Goal: Task Accomplishment & Management: Complete application form

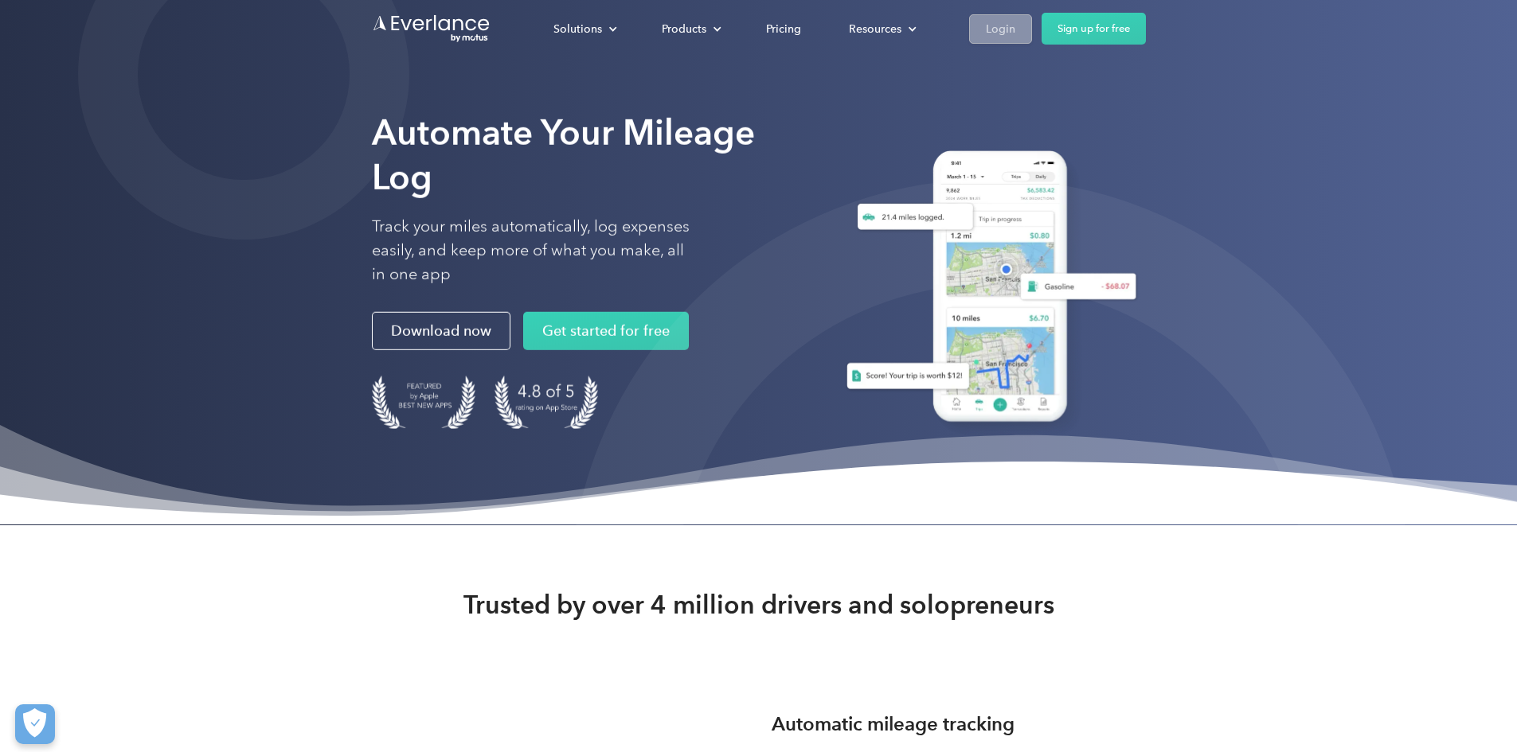
click at [1032, 26] on link "Login" at bounding box center [1000, 28] width 63 height 29
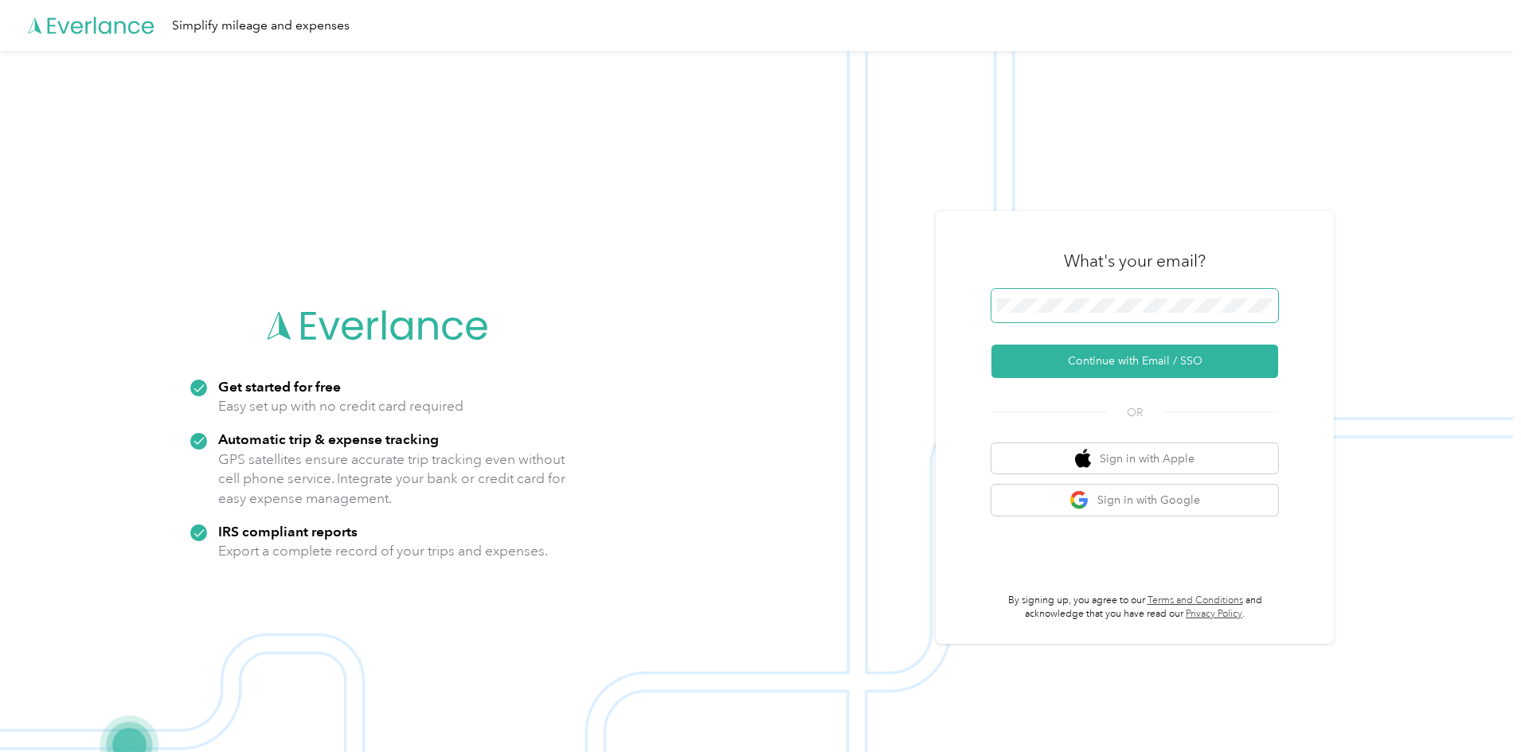
click at [1146, 295] on span at bounding box center [1134, 305] width 287 height 33
click at [1119, 350] on button "Continue with Email / SSO" at bounding box center [1134, 361] width 287 height 33
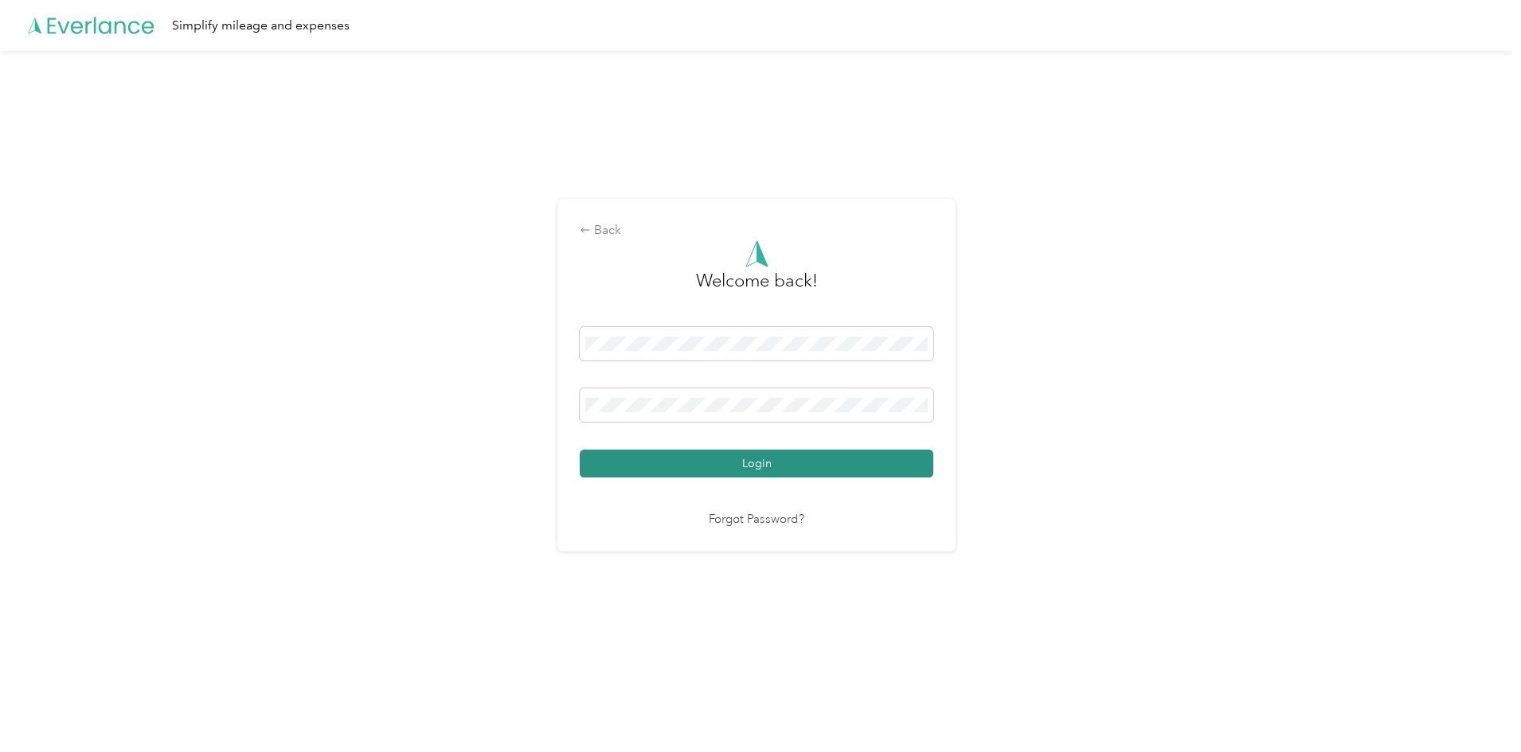
click at [745, 460] on button "Login" at bounding box center [757, 464] width 354 height 28
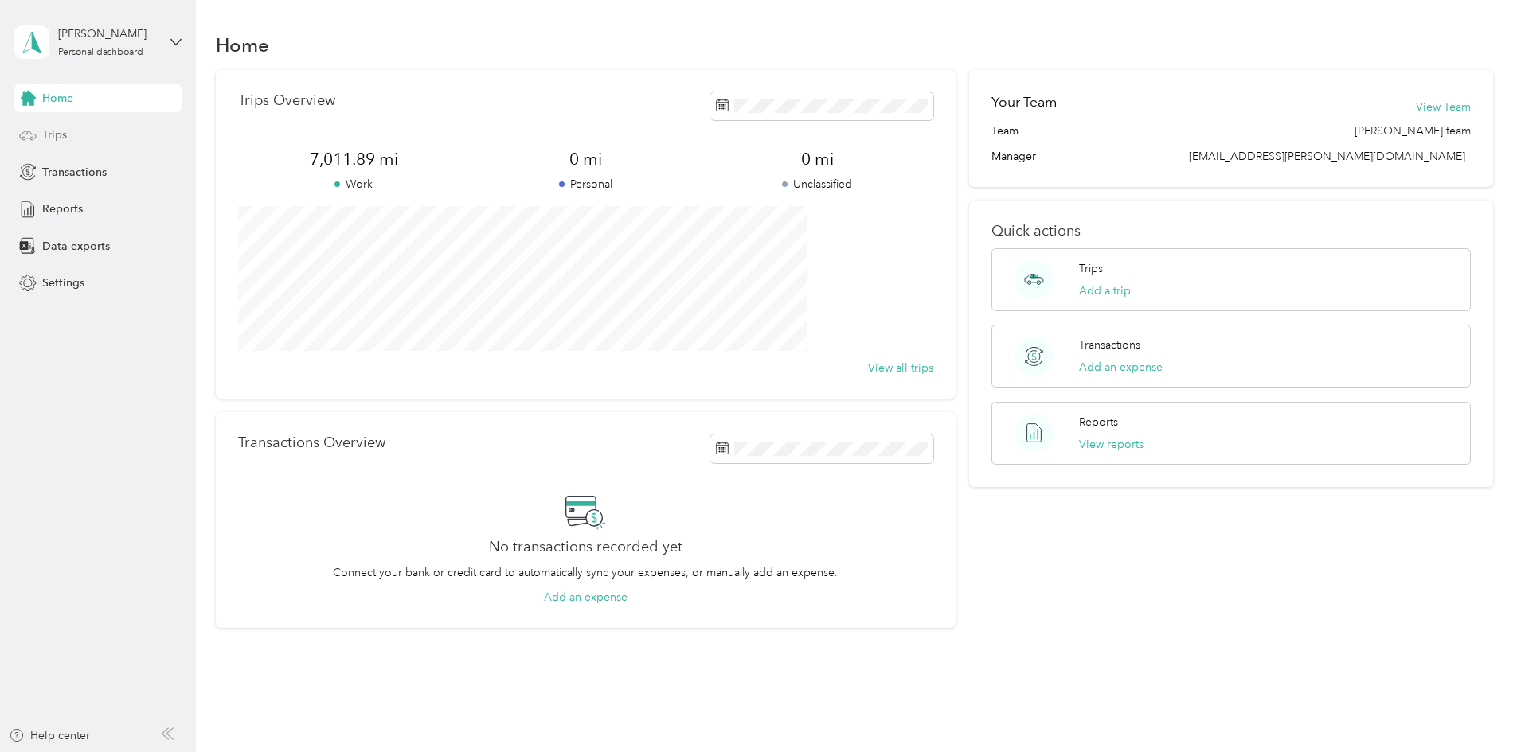
click at [81, 132] on div "Trips" at bounding box center [97, 135] width 167 height 29
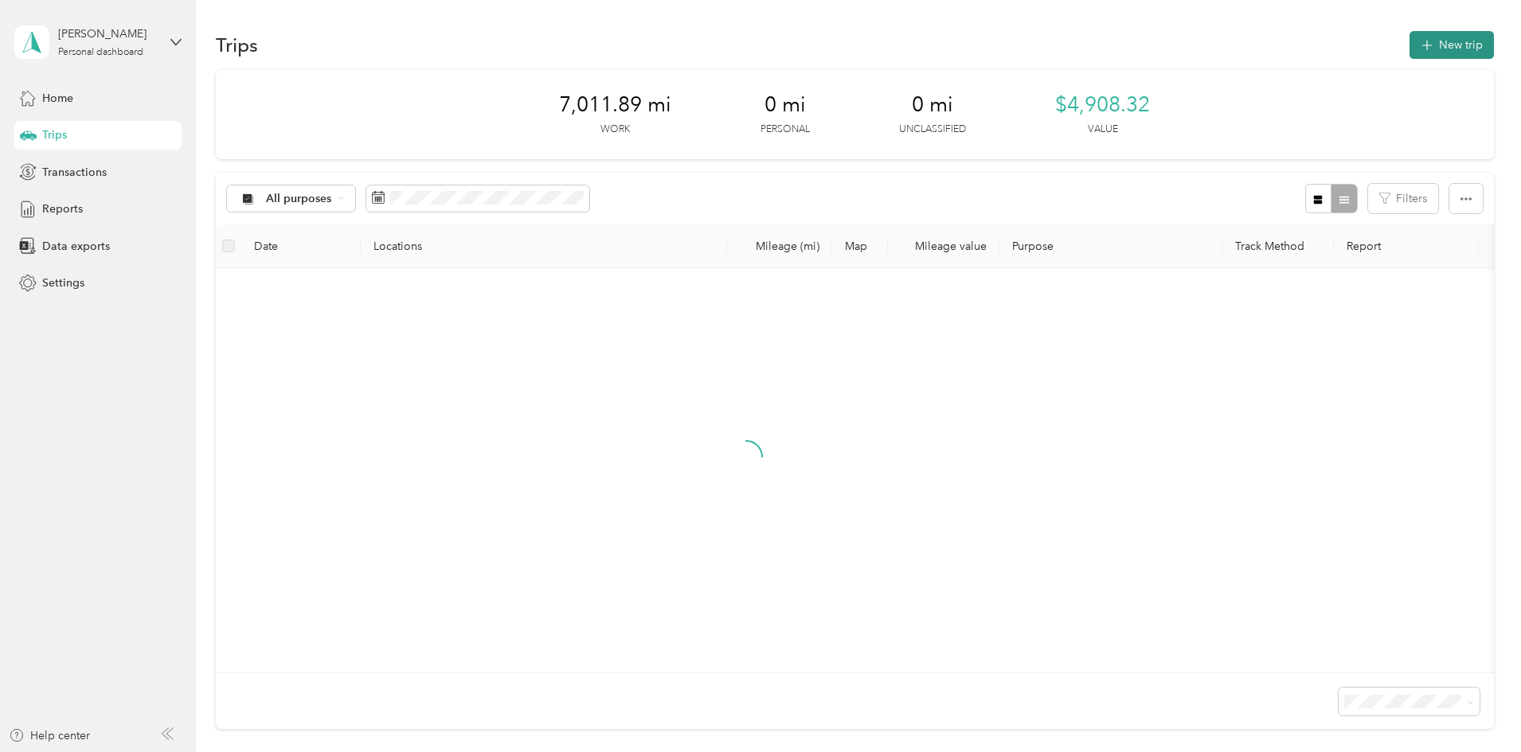
click at [1409, 41] on button "New trip" at bounding box center [1451, 45] width 84 height 28
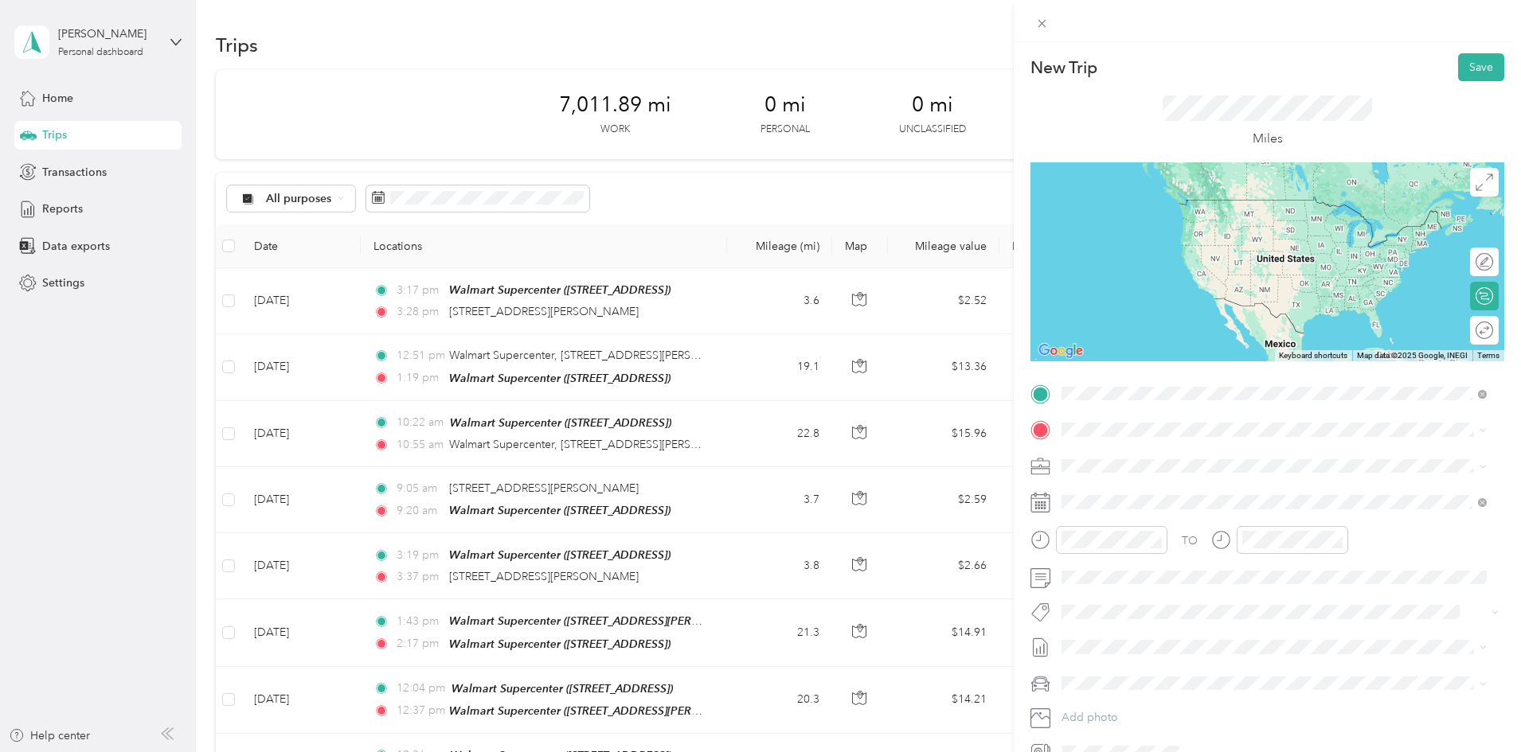
click at [1197, 459] on span "[STREET_ADDRESS][PERSON_NAME][US_STATE]" at bounding box center [1216, 451] width 248 height 14
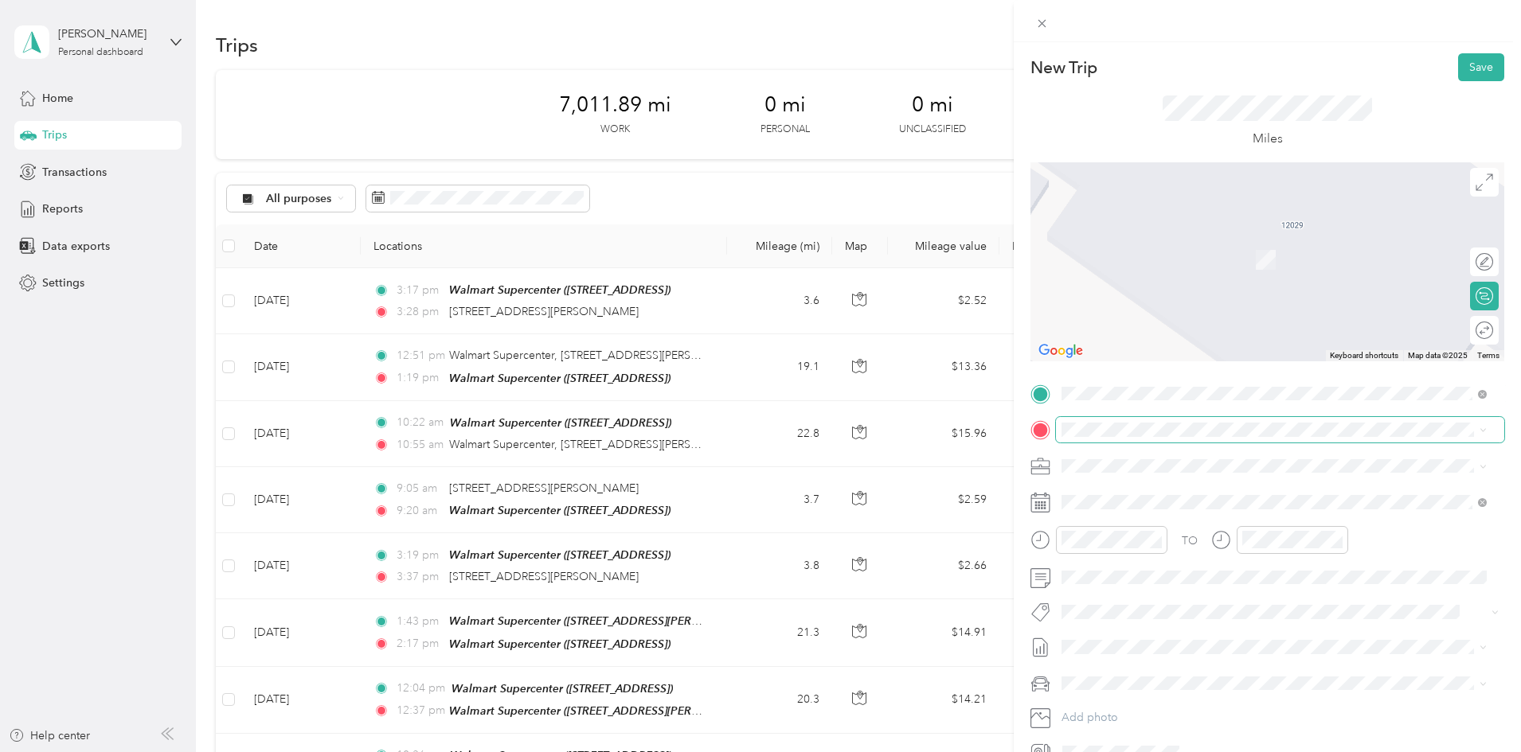
click at [1157, 437] on span at bounding box center [1280, 429] width 448 height 25
click at [1191, 504] on div "TEAM Walmart Supercenter [STREET_ADDRESS][GEOGRAPHIC_DATA], [GEOGRAPHIC_DATA]" at bounding box center [1174, 505] width 165 height 39
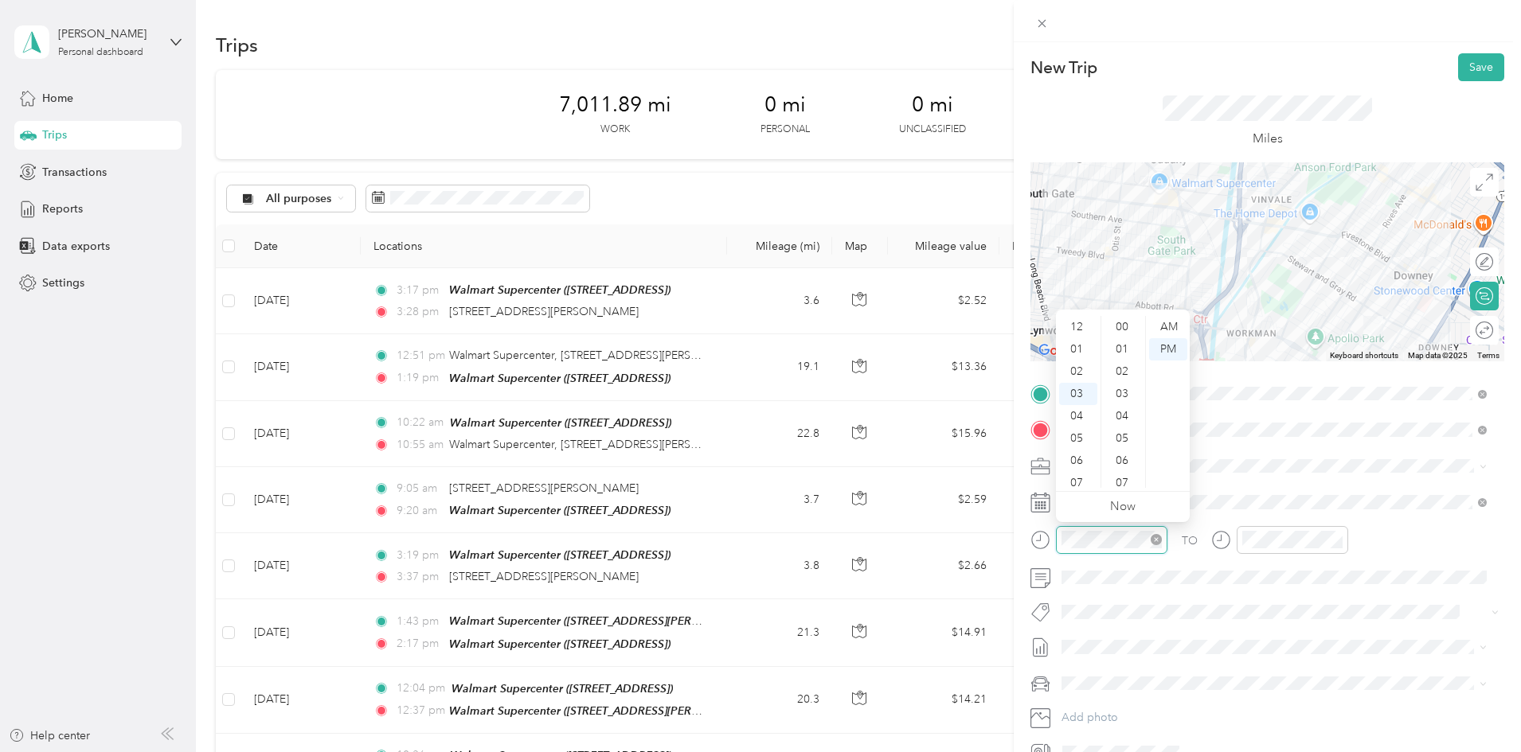
scroll to position [981, 0]
click at [1084, 416] on div "07" at bounding box center [1078, 416] width 38 height 22
click at [1127, 384] on div "18" at bounding box center [1123, 384] width 38 height 22
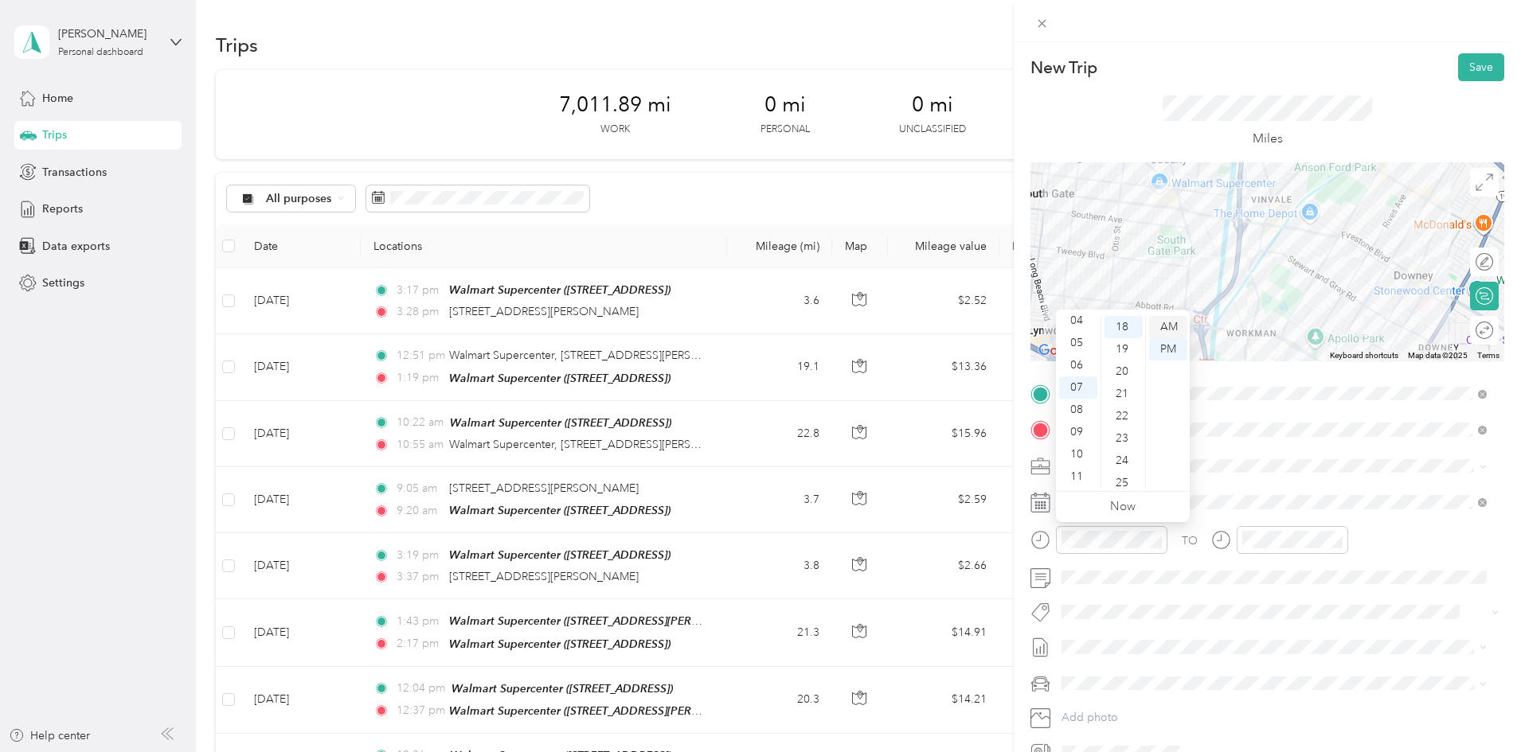
click at [1178, 328] on div "AM" at bounding box center [1168, 327] width 38 height 22
click at [1173, 325] on div "AM" at bounding box center [1168, 327] width 38 height 22
click at [1260, 468] on div "07" at bounding box center [1259, 467] width 38 height 22
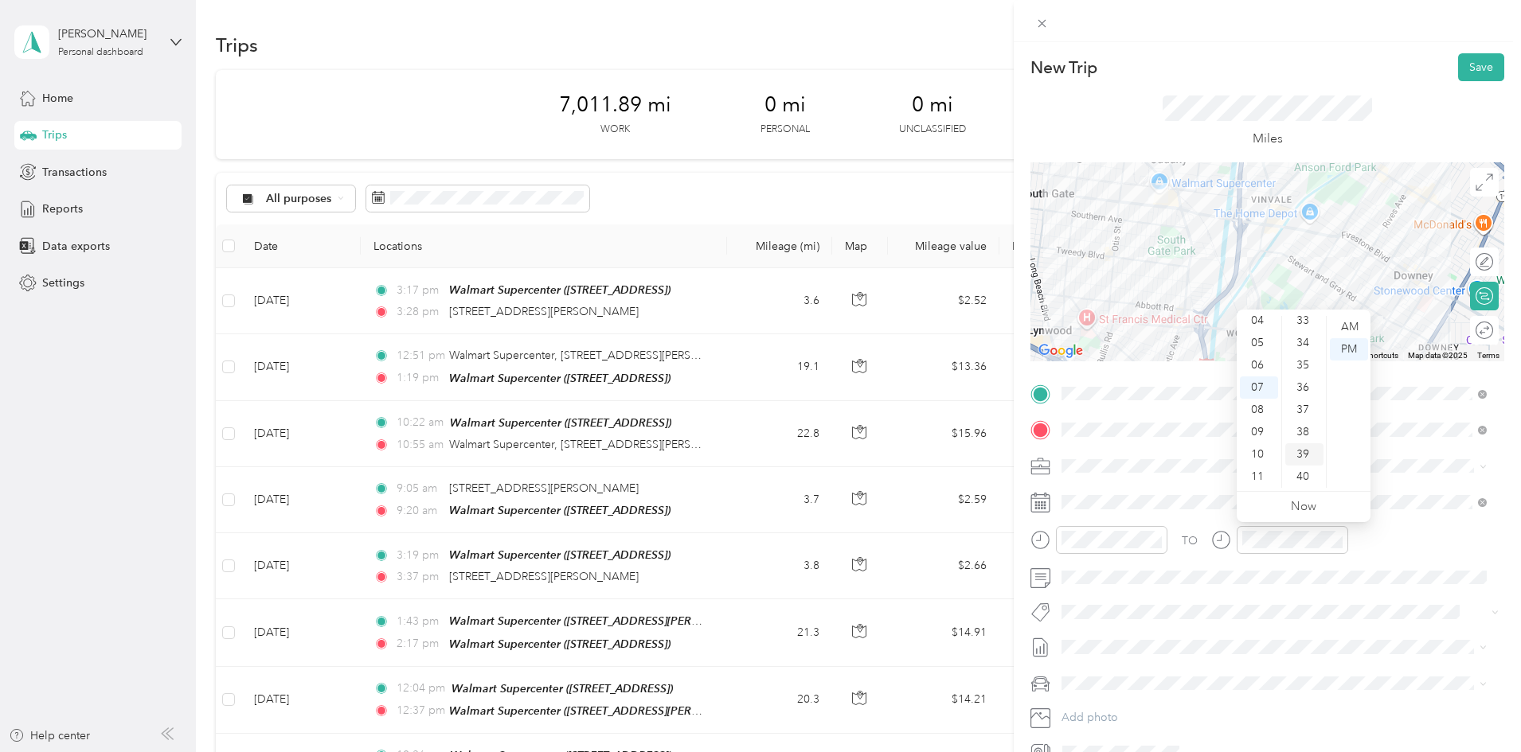
click at [1308, 451] on div "39" at bounding box center [1304, 454] width 38 height 22
click at [1350, 326] on div "AM" at bounding box center [1349, 327] width 38 height 22
click at [1341, 326] on div "AM" at bounding box center [1349, 327] width 38 height 22
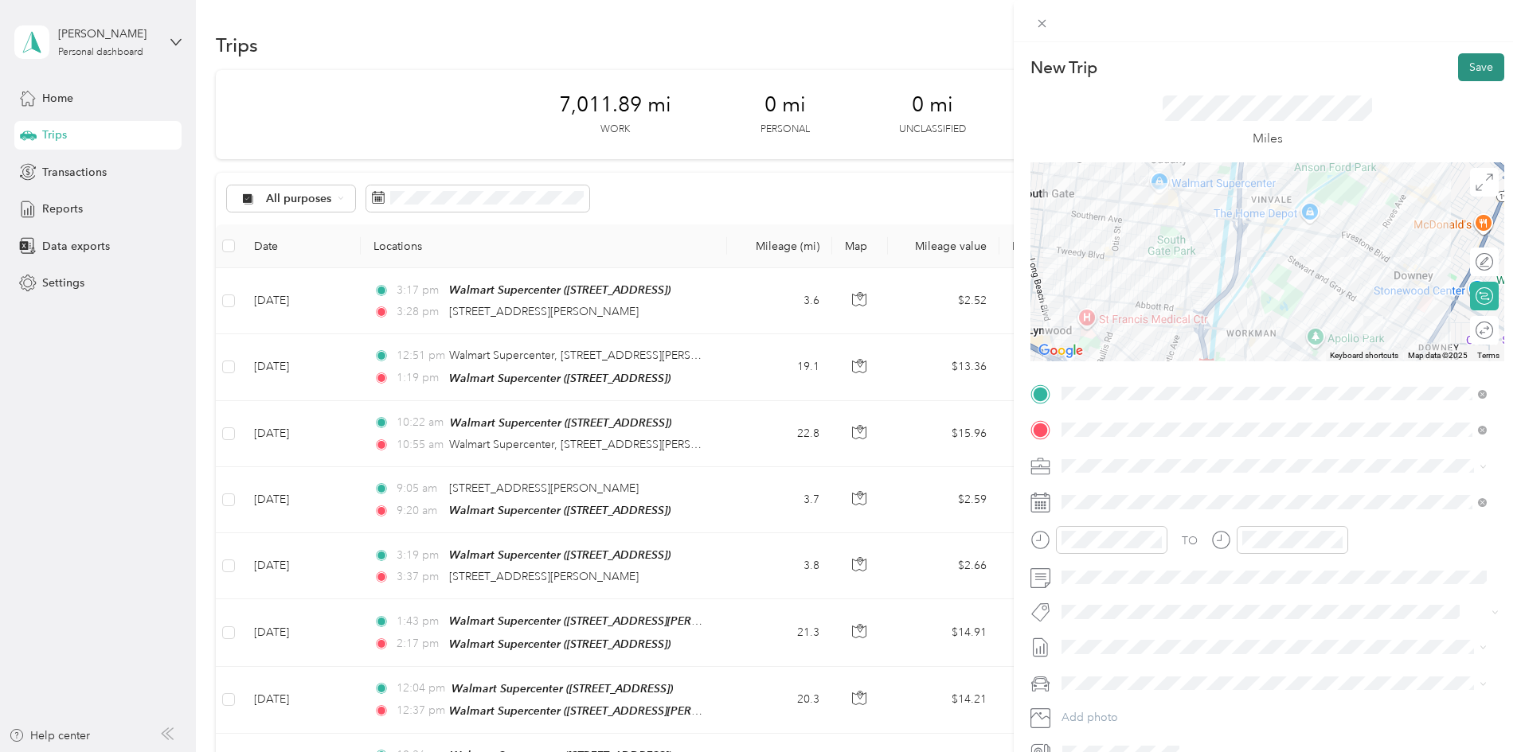
click at [1469, 71] on button "Save" at bounding box center [1481, 67] width 46 height 28
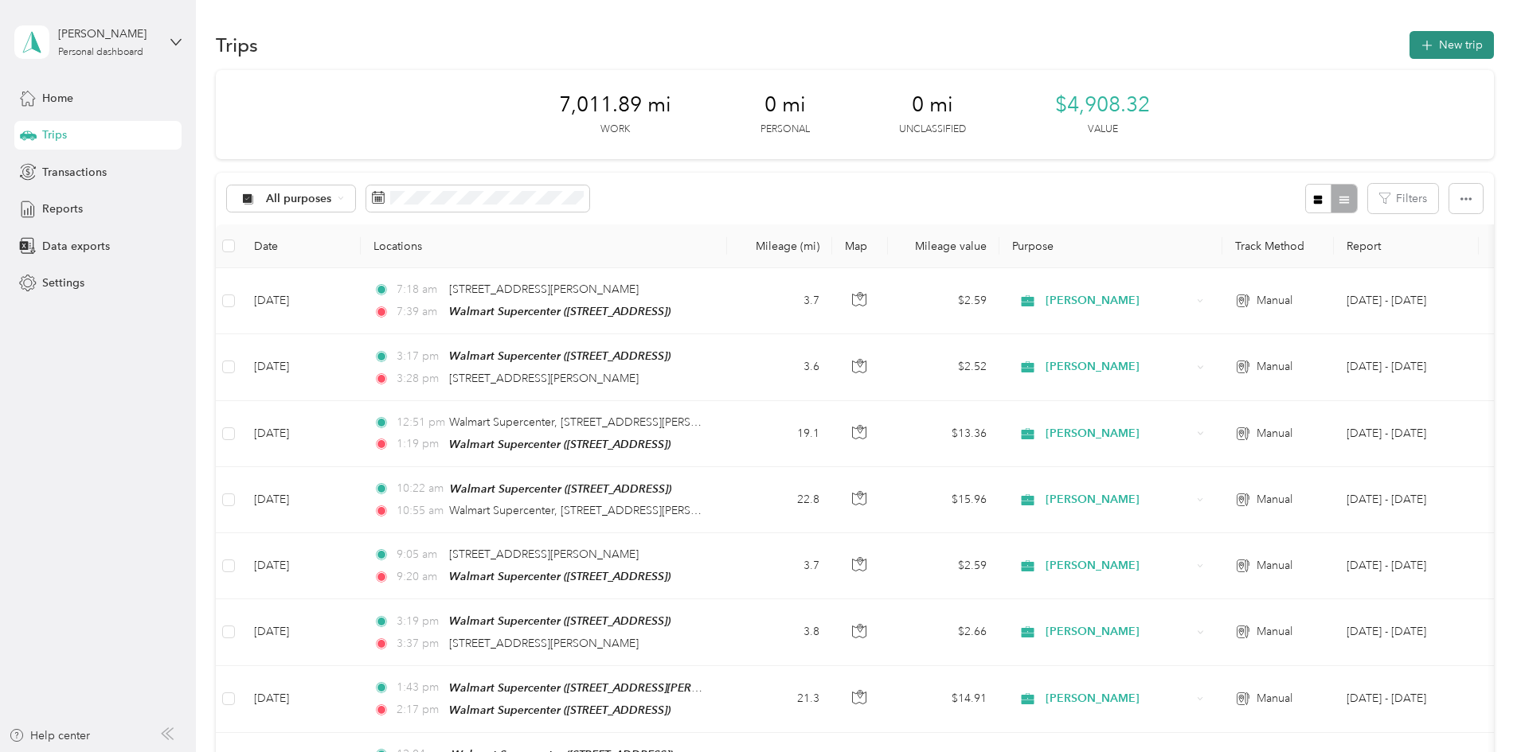
click at [1409, 37] on button "New trip" at bounding box center [1451, 45] width 84 height 28
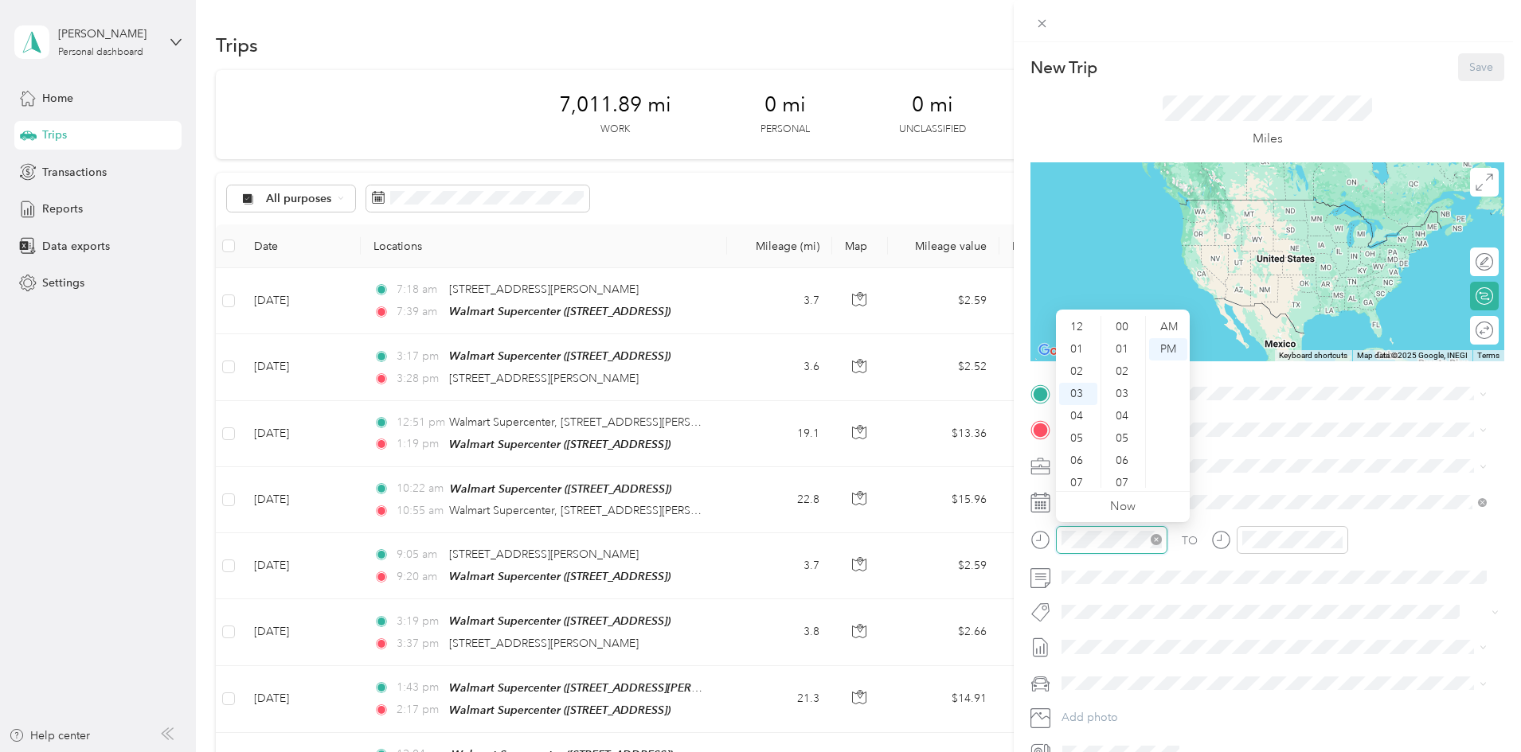
scroll to position [1003, 0]
click at [1080, 457] on div "09" at bounding box center [1078, 461] width 38 height 22
drag, startPoint x: 1123, startPoint y: 454, endPoint x: 1130, endPoint y: 408, distance: 46.6
click at [1130, 408] on ul "00 01 02 03 04 05 06 07 08 09 10 11 12 13 14 15 16 17 18 19 20 21 22 23 24 25 2…" at bounding box center [1122, 402] width 45 height 172
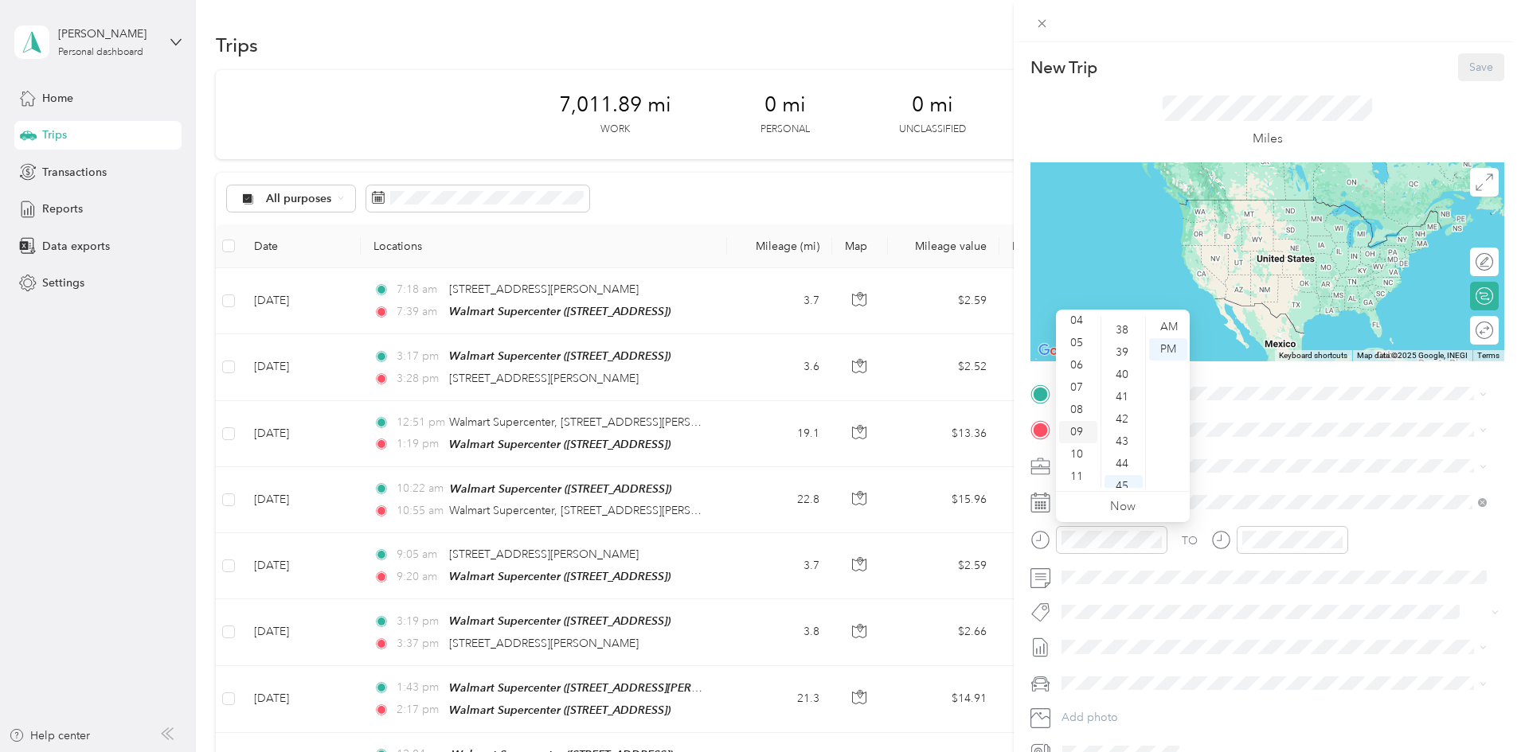
click at [1077, 435] on div "09" at bounding box center [1078, 432] width 38 height 22
click at [1122, 462] on div "33" at bounding box center [1123, 458] width 38 height 22
click at [1166, 329] on div "AM" at bounding box center [1168, 327] width 38 height 22
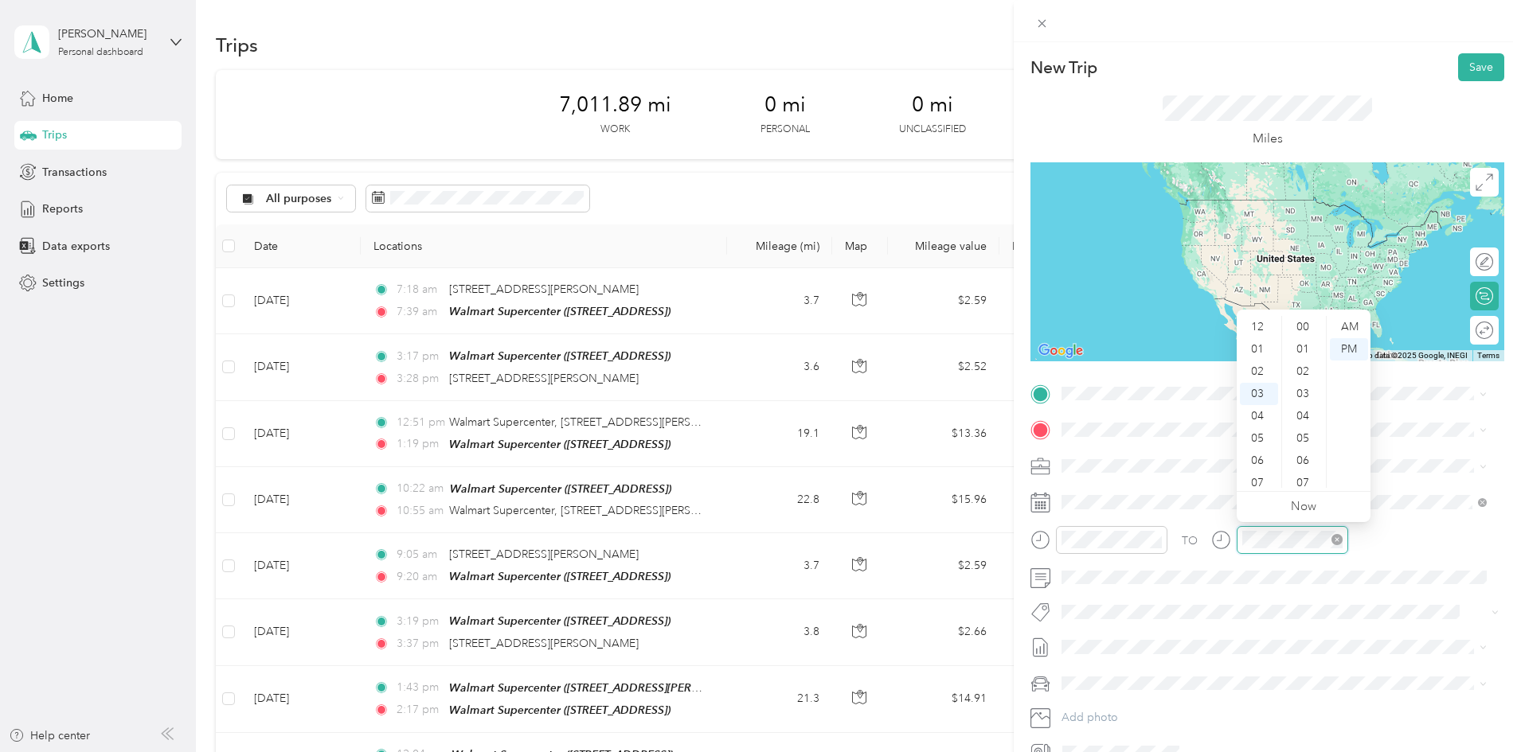
scroll to position [1003, 0]
click at [1258, 481] on div "10" at bounding box center [1259, 483] width 38 height 22
click at [1300, 344] on div "01" at bounding box center [1304, 349] width 38 height 22
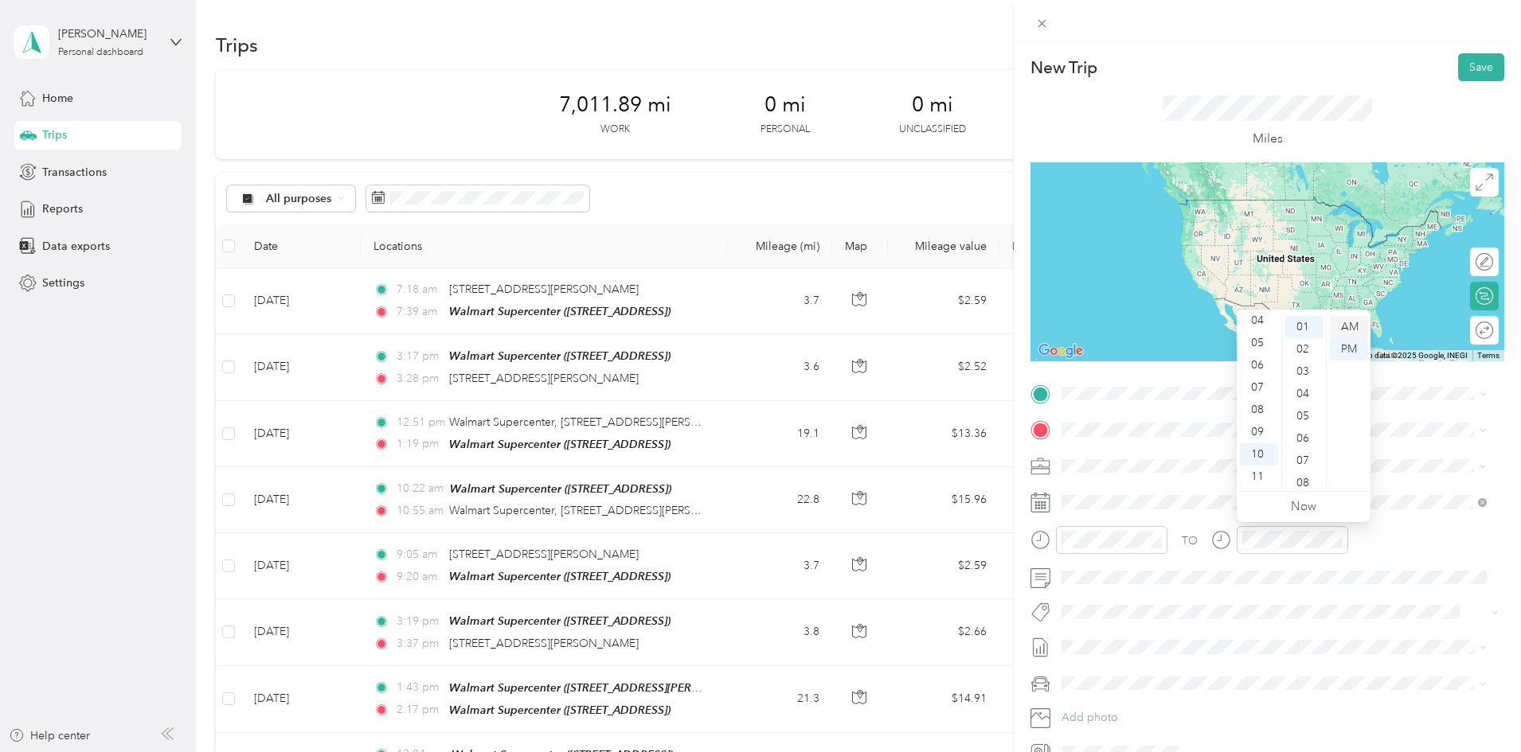
click at [1346, 324] on div "AM" at bounding box center [1349, 327] width 38 height 22
click at [1169, 479] on span "[STREET_ADDRESS]" at bounding box center [1142, 481] width 101 height 14
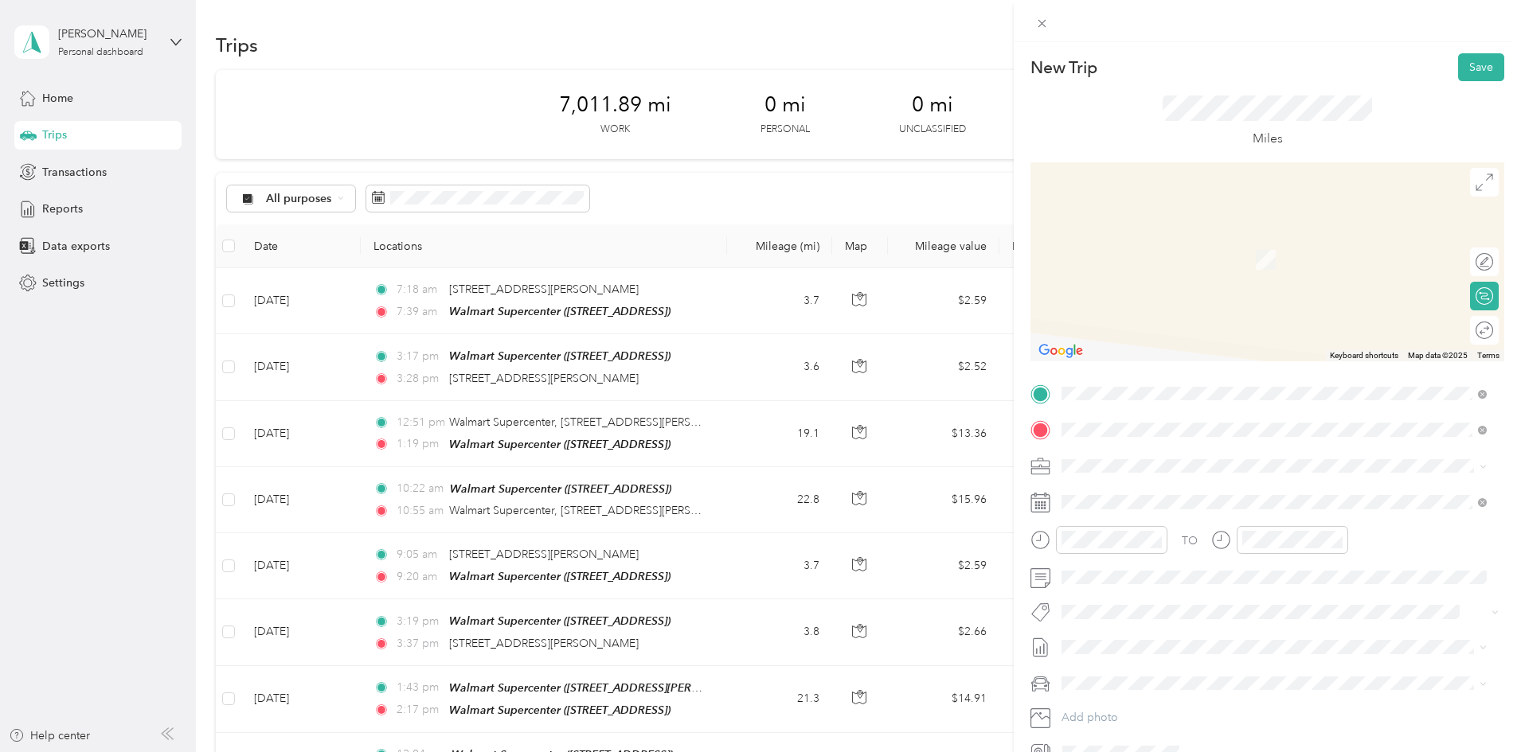
click at [1179, 496] on strong "Walmart Supercenter" at bounding box center [1202, 496] width 110 height 14
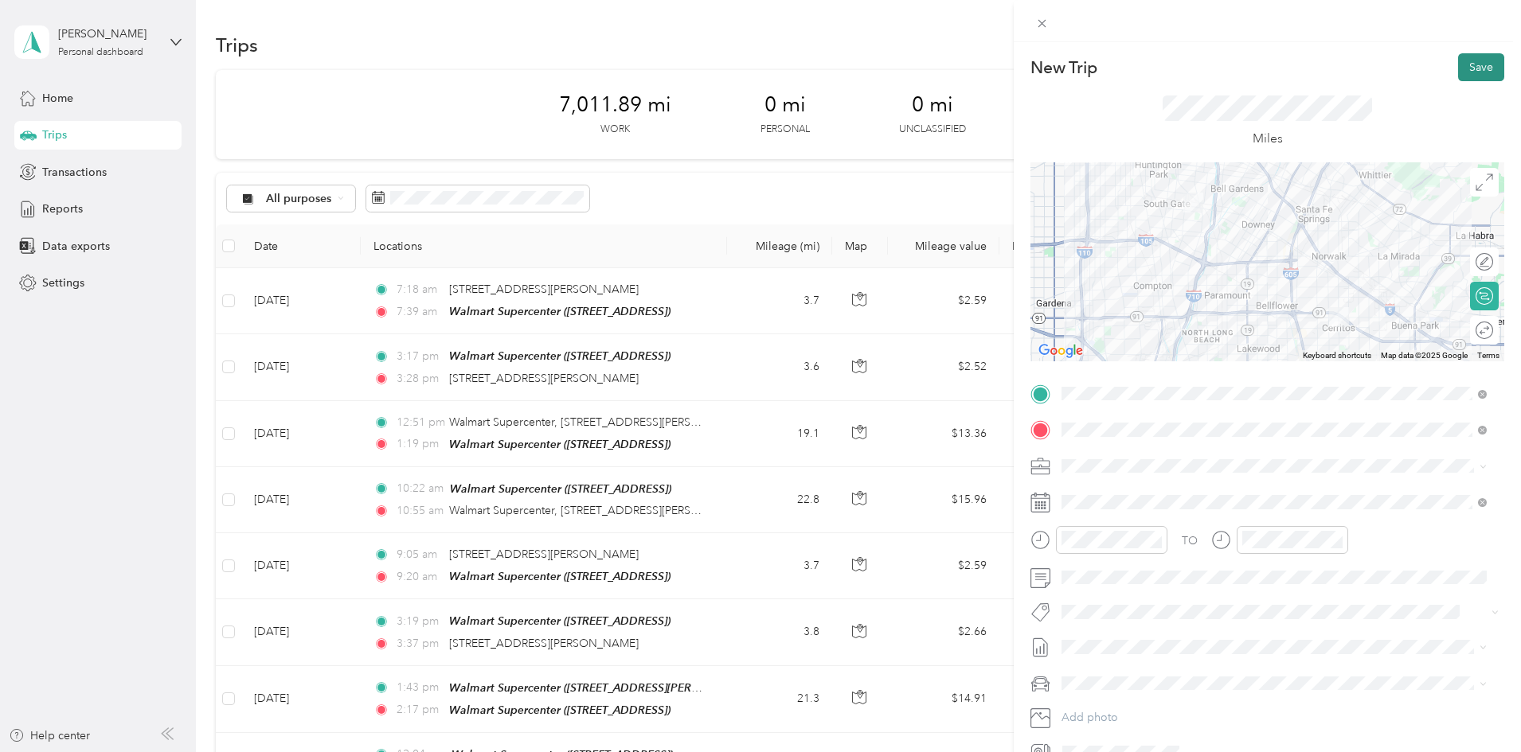
click at [1467, 60] on button "Save" at bounding box center [1481, 67] width 46 height 28
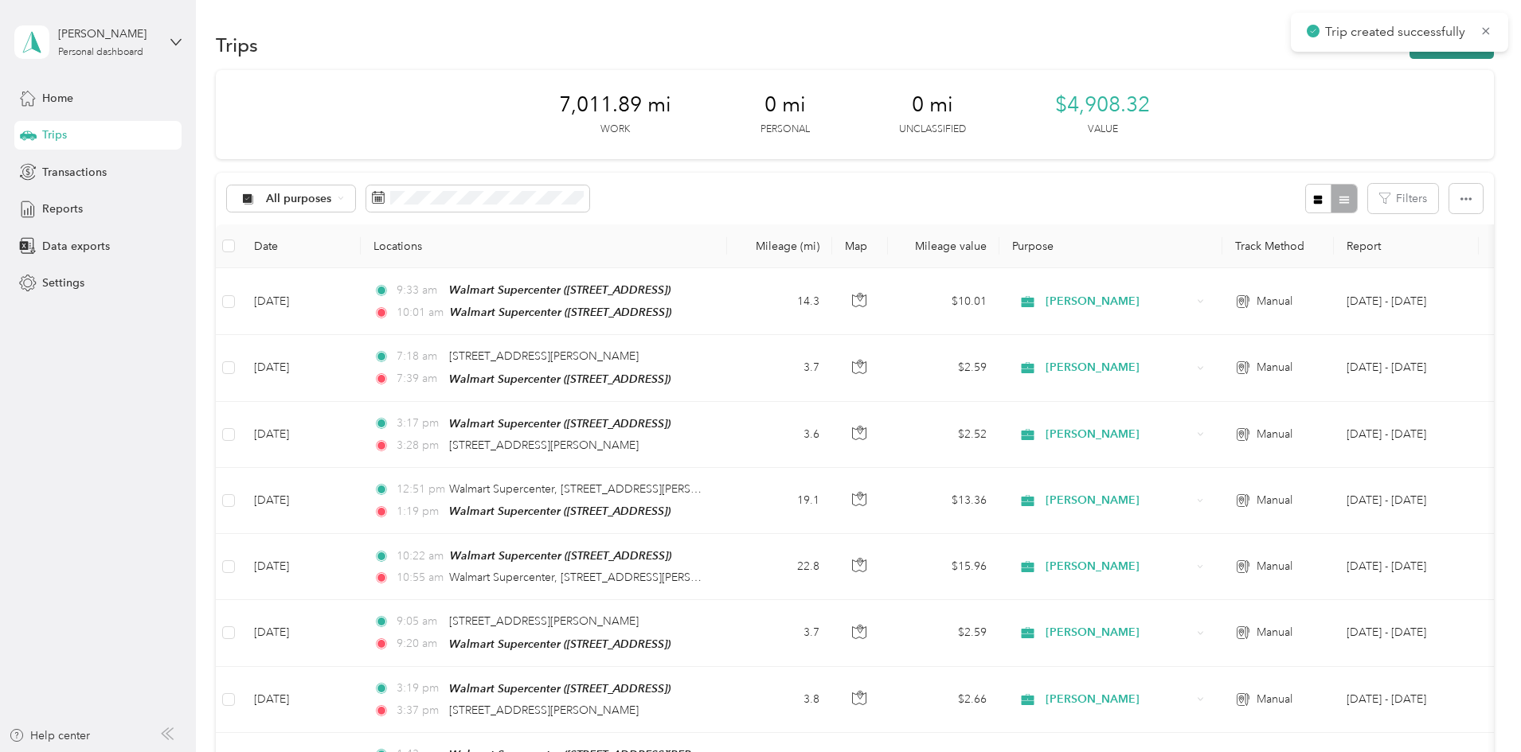
click at [1409, 54] on button "New trip" at bounding box center [1451, 45] width 84 height 28
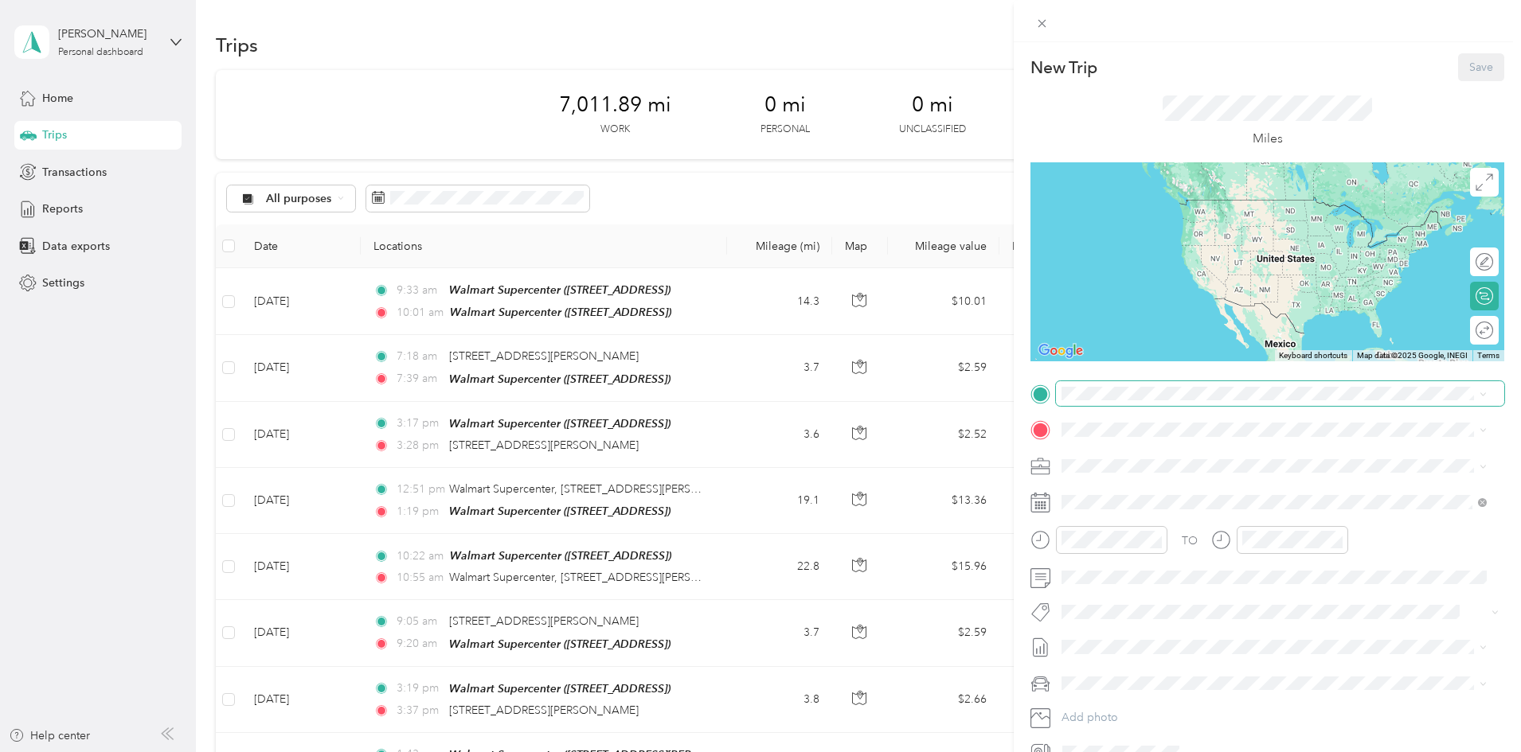
click at [1108, 404] on span at bounding box center [1280, 393] width 448 height 25
click at [1213, 451] on div "TEAM Walmart Supercenter" at bounding box center [1174, 460] width 165 height 20
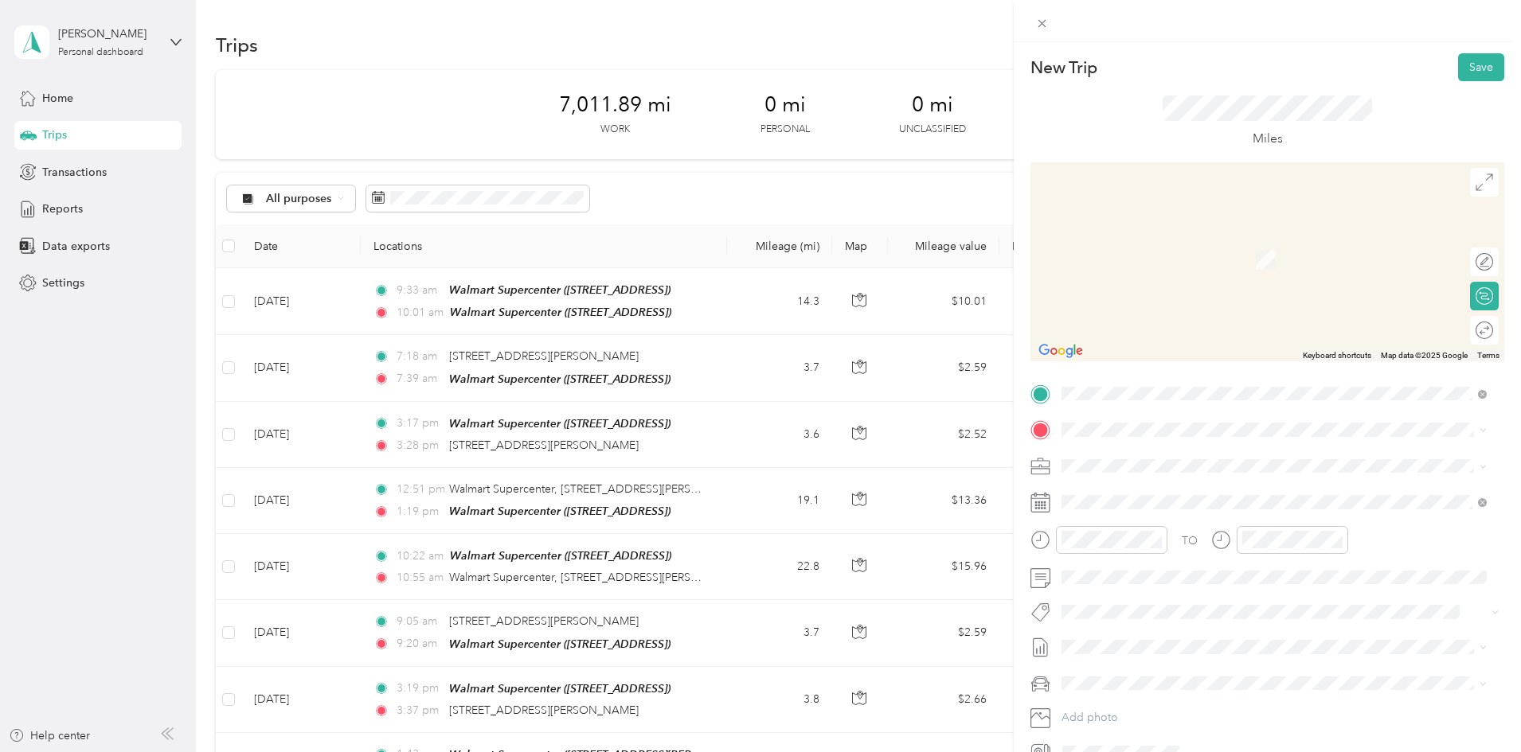
click at [1246, 509] on div "TEAM Walmart Supercenter [STREET_ADDRESS][PERSON_NAME]" at bounding box center [1186, 496] width 189 height 39
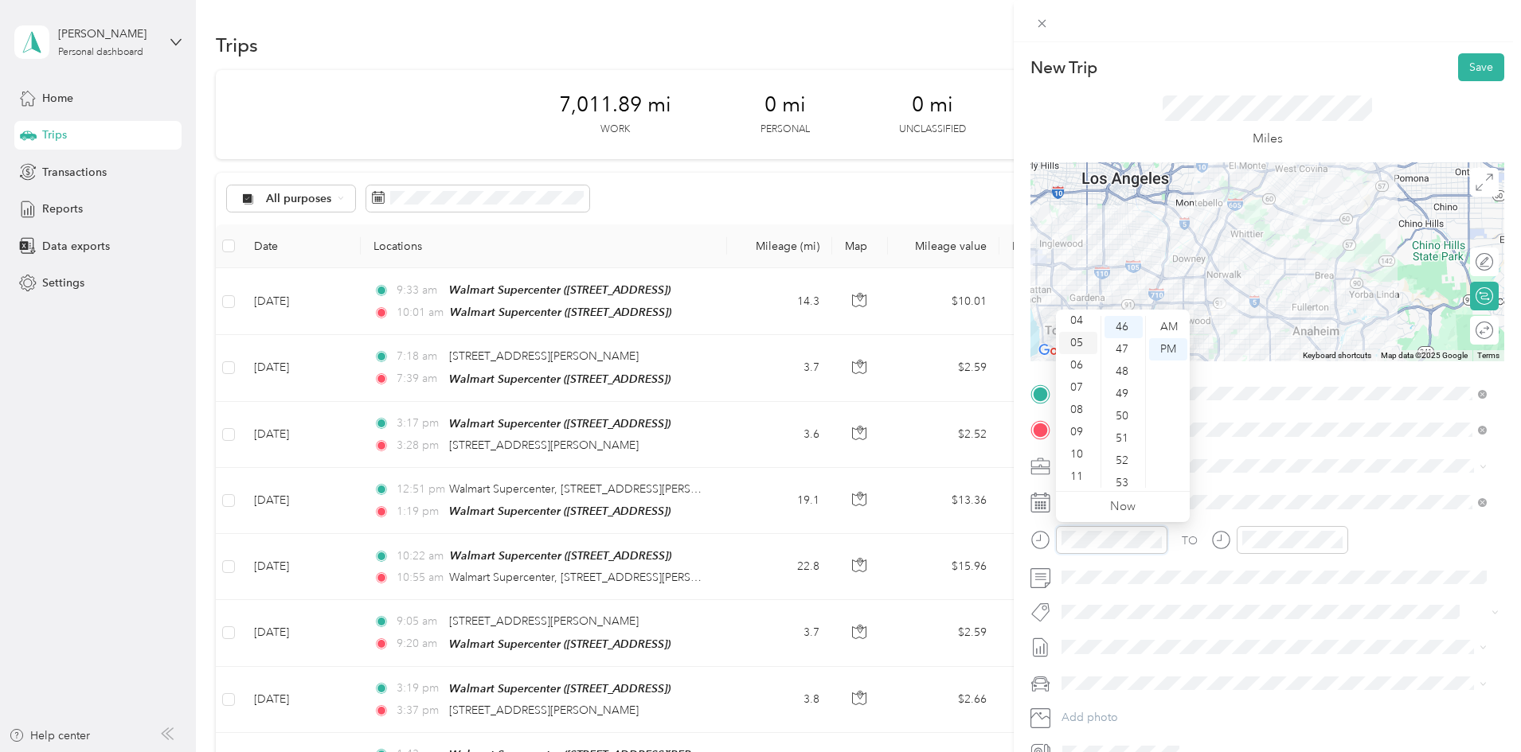
scroll to position [0, 0]
click at [1078, 323] on div "12" at bounding box center [1078, 327] width 38 height 22
click at [1124, 420] on div "50" at bounding box center [1123, 416] width 38 height 22
click at [1169, 350] on div "PM" at bounding box center [1168, 349] width 38 height 22
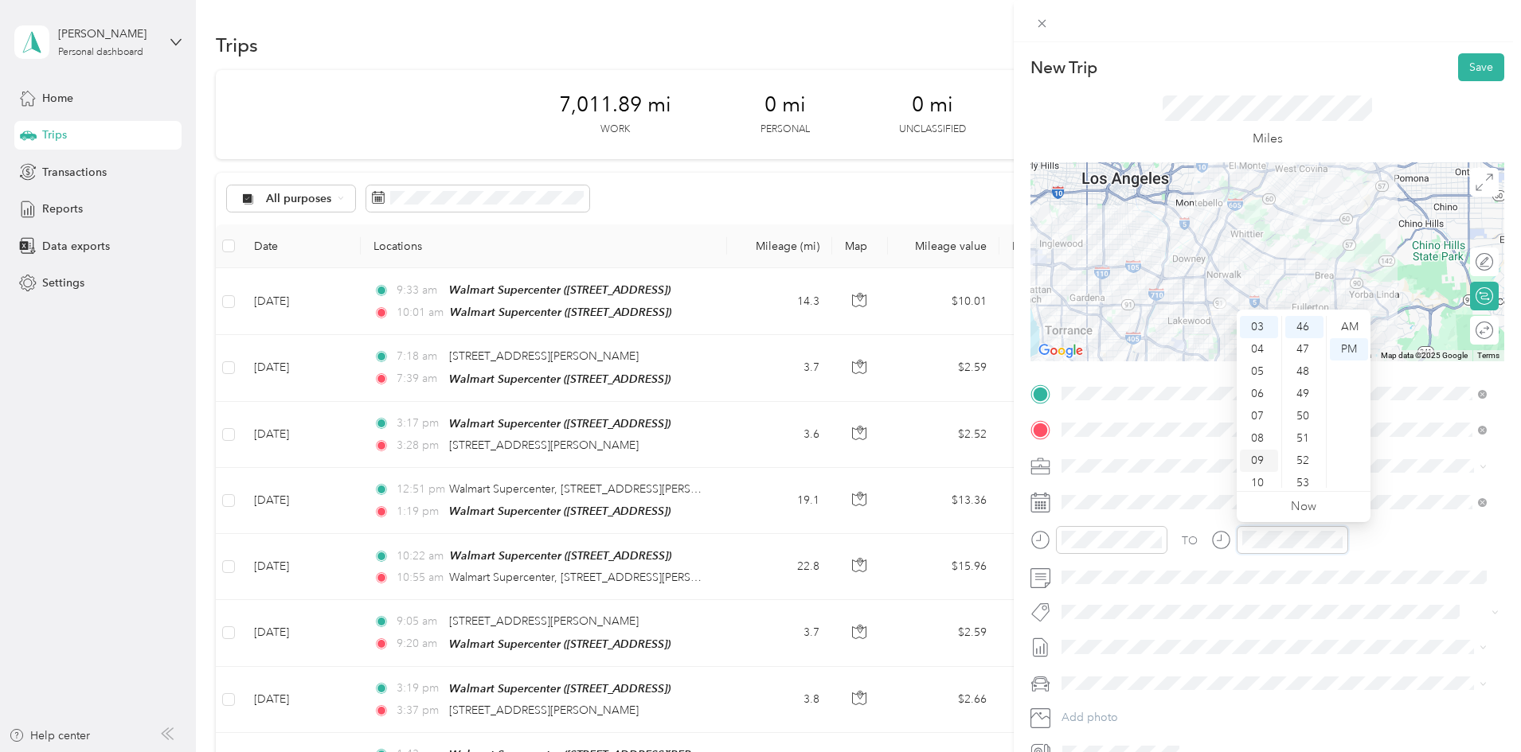
scroll to position [0, 0]
click at [1257, 348] on div "01" at bounding box center [1259, 349] width 38 height 22
click at [1304, 485] on div "28" at bounding box center [1304, 483] width 38 height 22
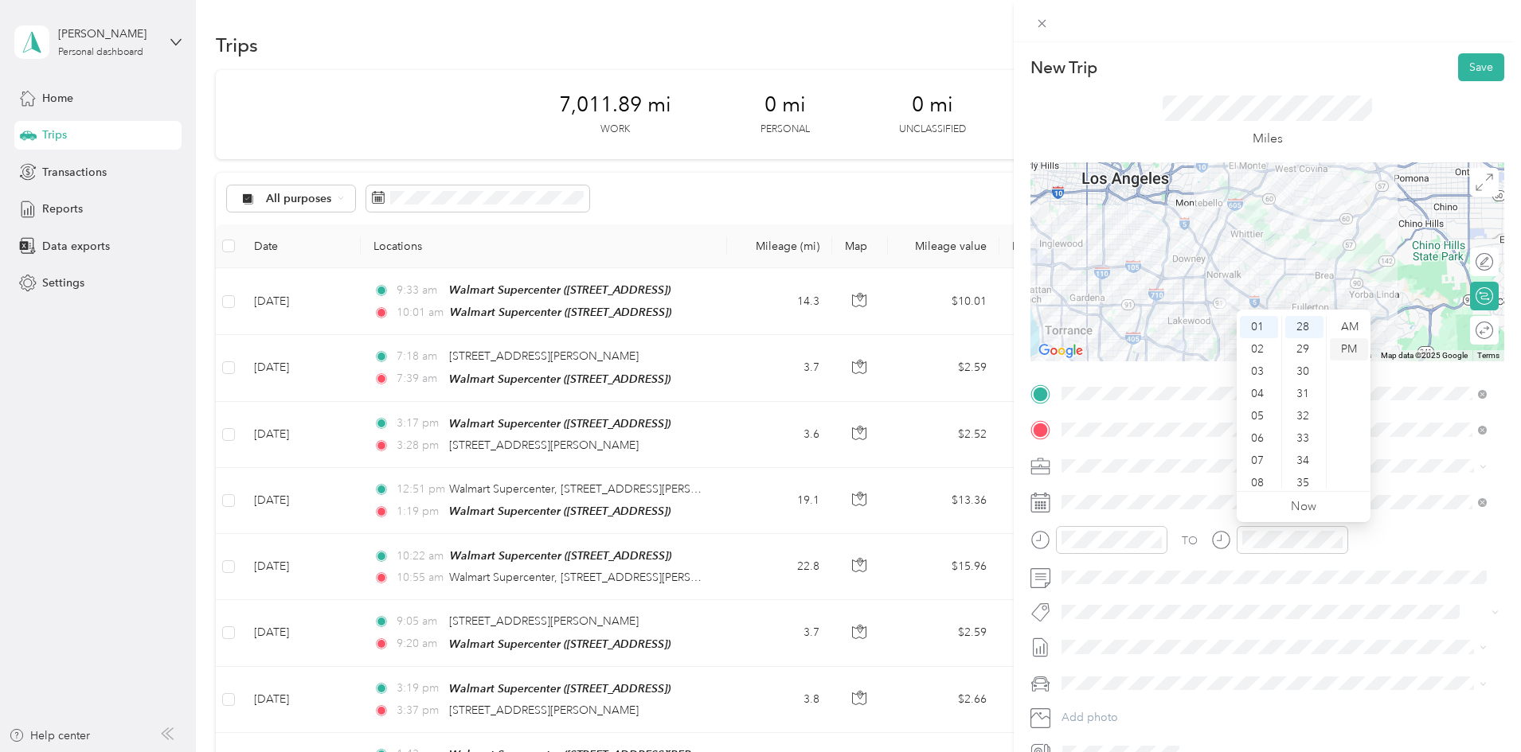
click at [1352, 354] on div "PM" at bounding box center [1349, 349] width 38 height 22
click at [1332, 259] on div at bounding box center [1267, 261] width 474 height 199
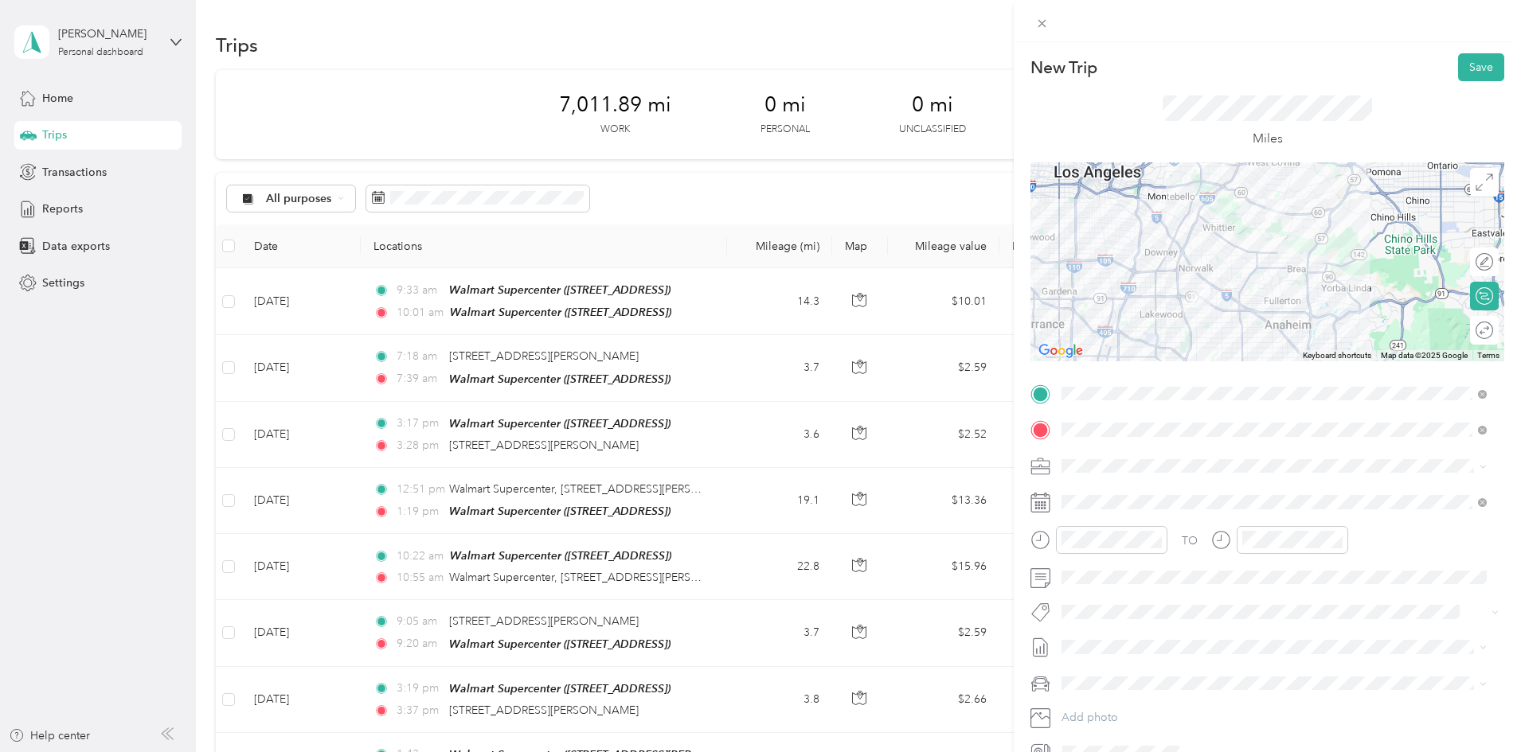
click at [1187, 273] on div at bounding box center [1267, 261] width 474 height 199
click at [1184, 270] on div at bounding box center [1267, 261] width 474 height 199
click at [1184, 264] on div at bounding box center [1267, 261] width 474 height 199
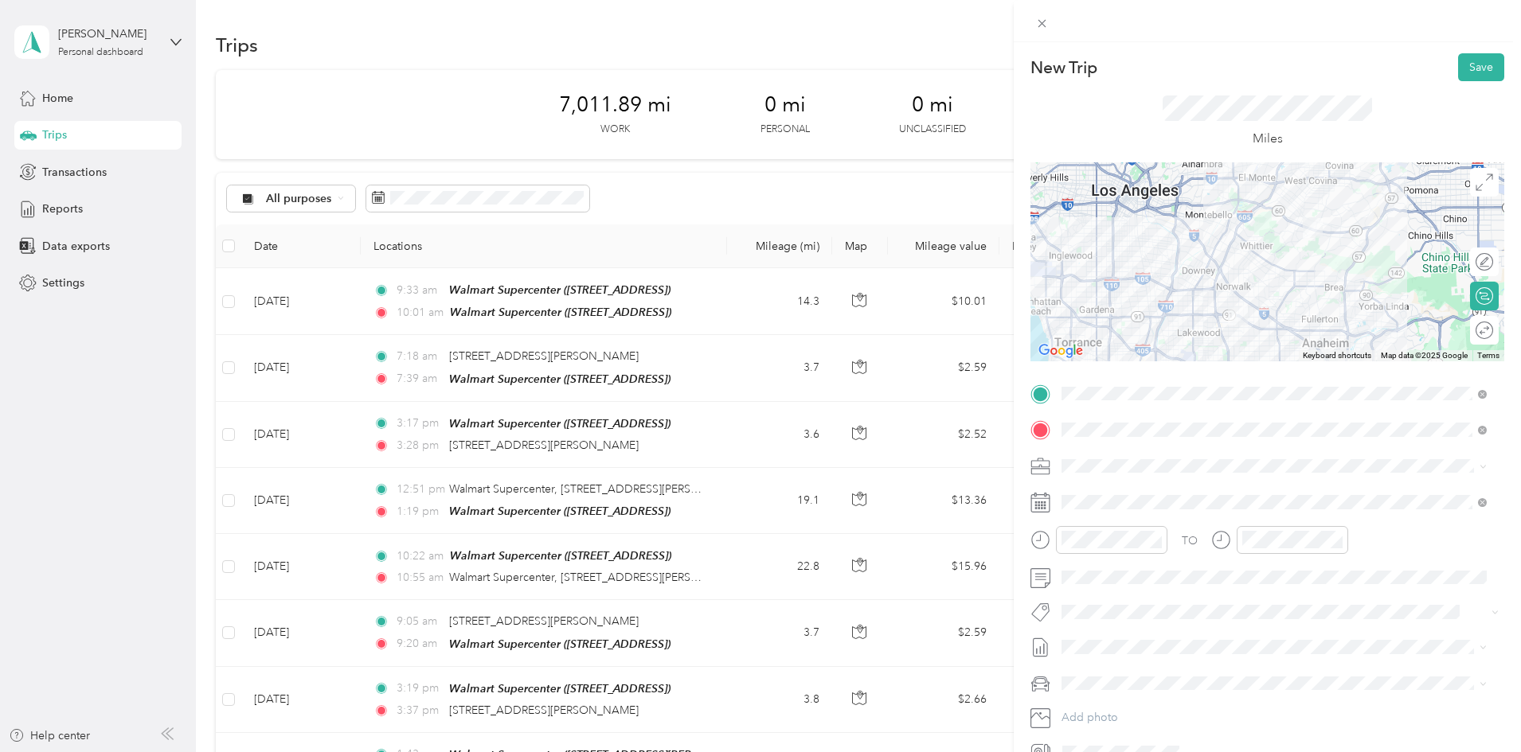
click at [1211, 300] on div at bounding box center [1267, 261] width 474 height 199
click at [1209, 300] on div at bounding box center [1267, 261] width 474 height 199
click at [1300, 329] on div at bounding box center [1267, 261] width 474 height 199
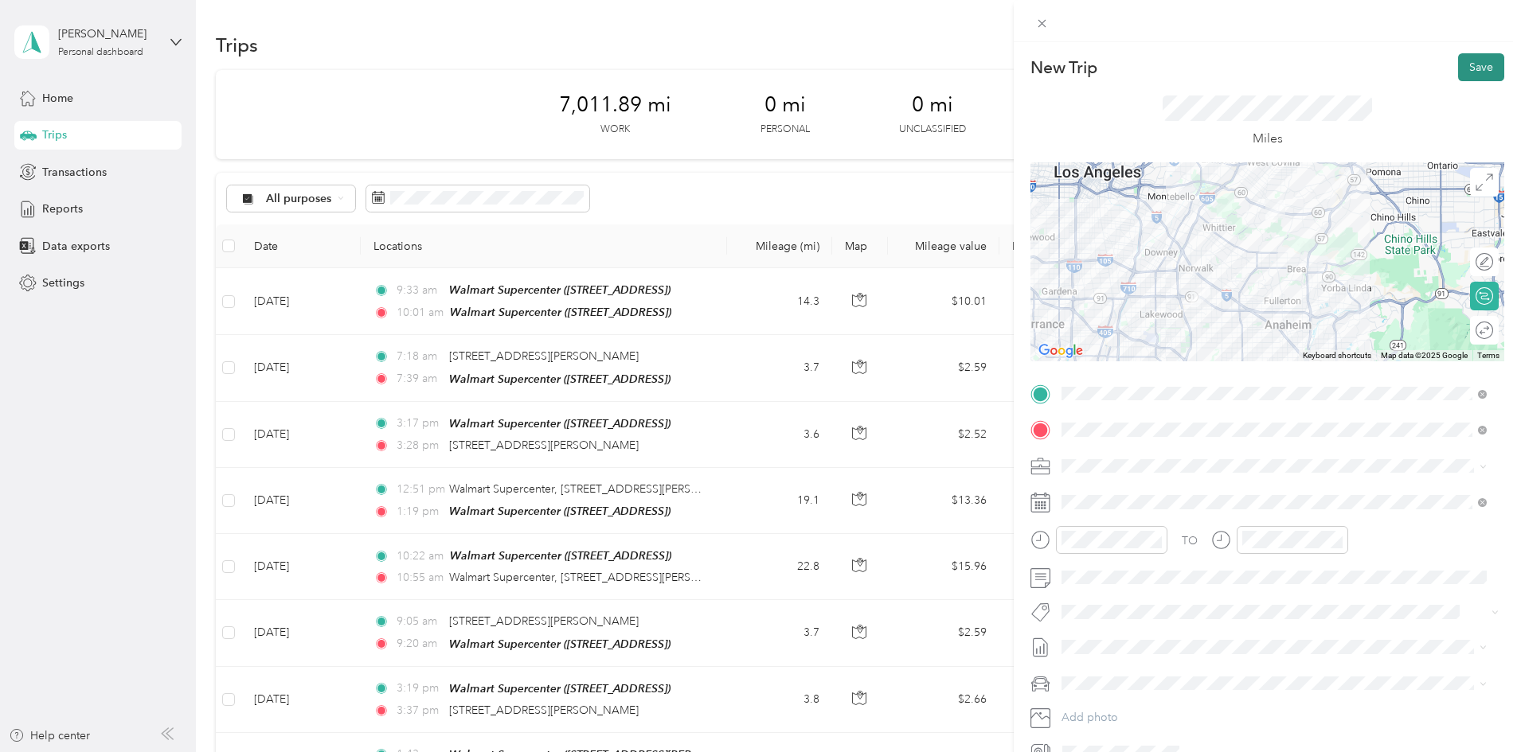
click at [1459, 66] on button "Save" at bounding box center [1481, 67] width 46 height 28
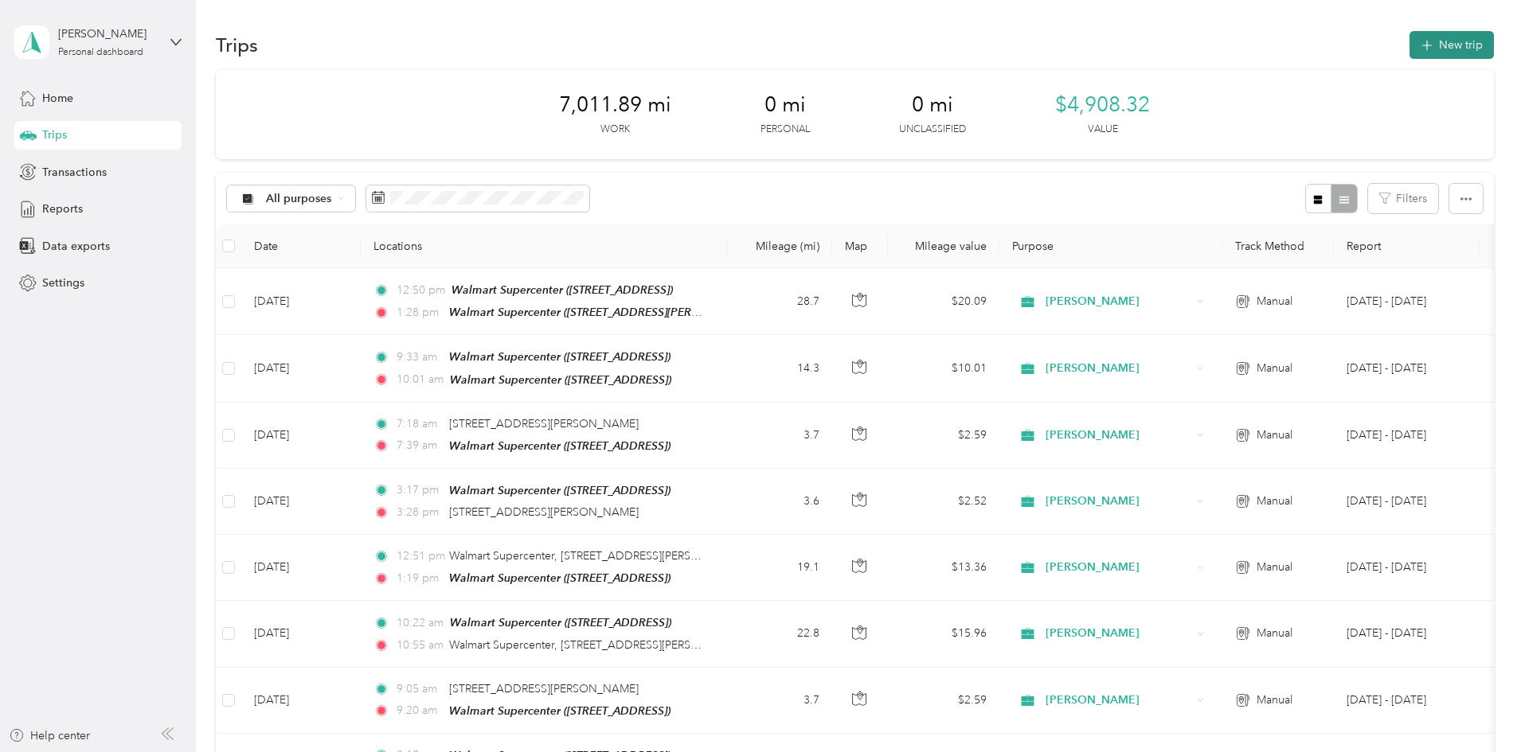
click at [1409, 57] on button "New trip" at bounding box center [1451, 45] width 84 height 28
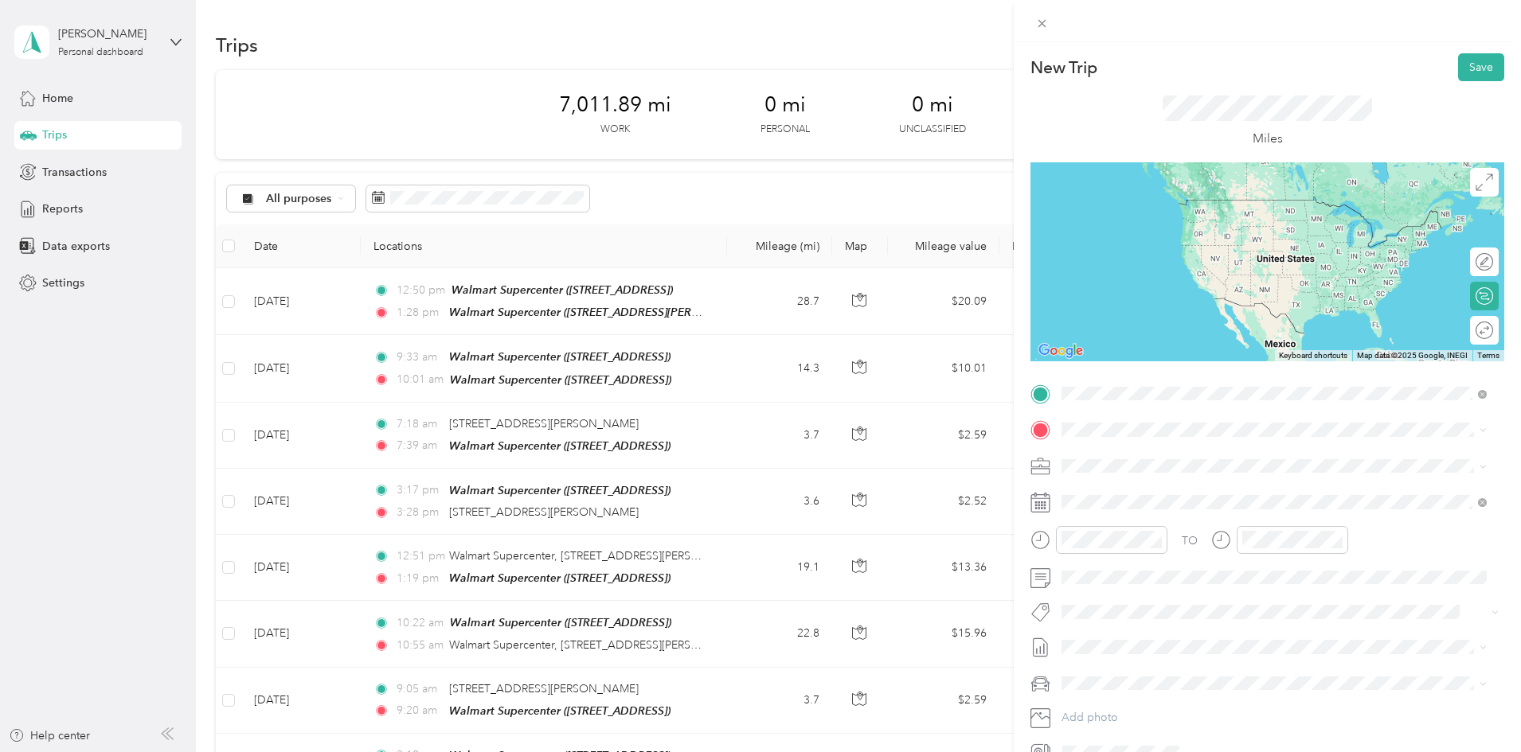
click at [1244, 523] on div "TEAM Walmart Supercenter [STREET_ADDRESS][PERSON_NAME]" at bounding box center [1186, 525] width 189 height 39
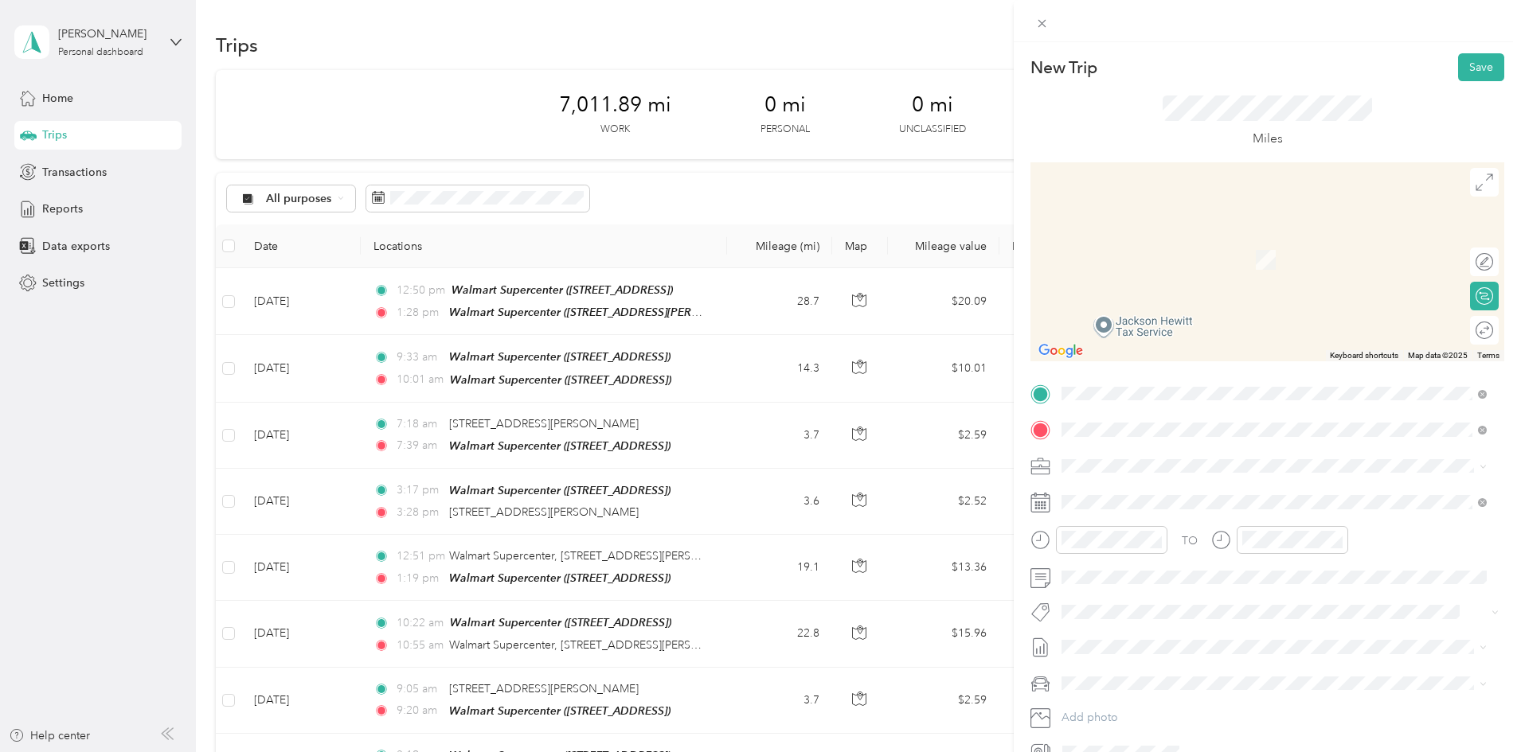
click at [1206, 608] on strong "Walmart Supercenter" at bounding box center [1202, 607] width 110 height 14
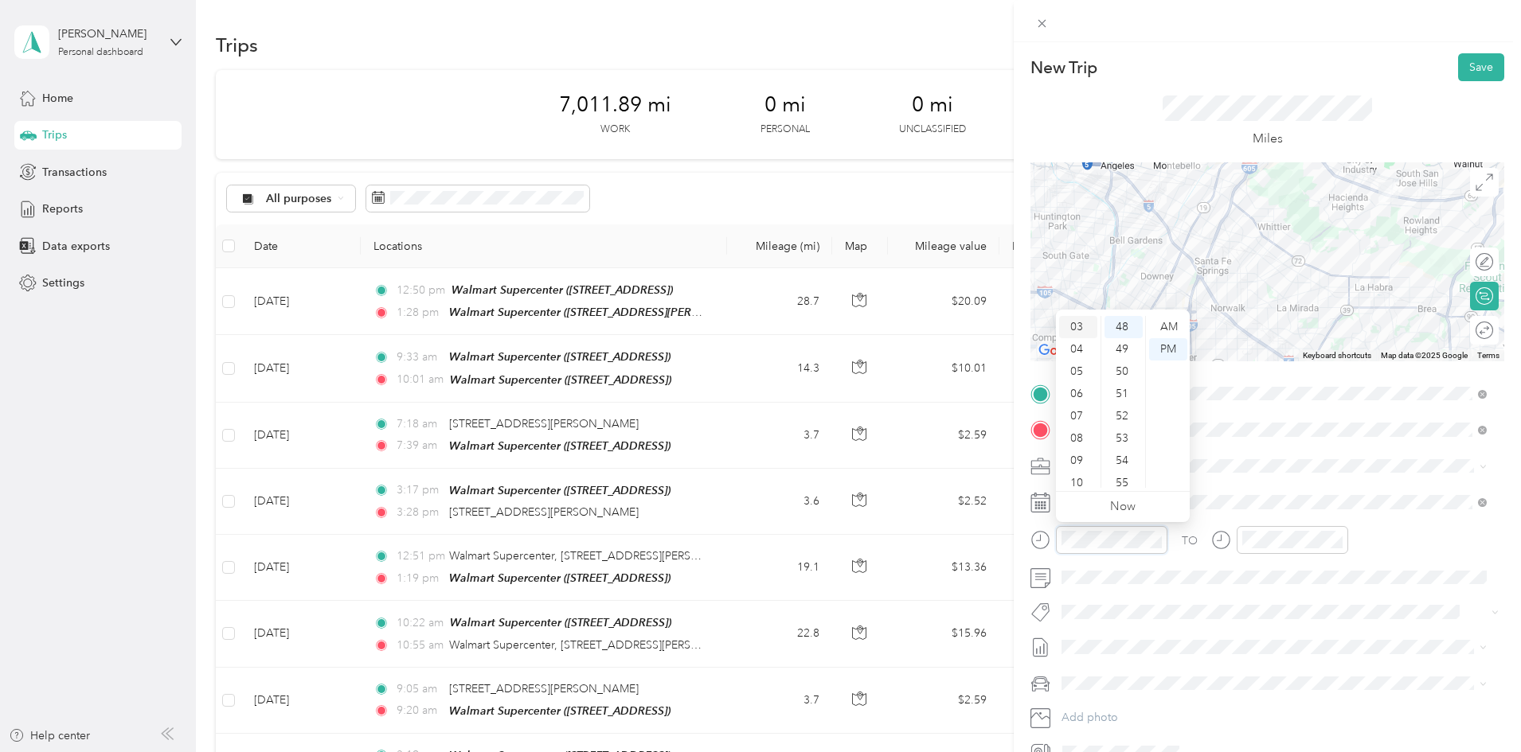
scroll to position [0, 0]
click at [1077, 364] on div "02" at bounding box center [1078, 372] width 38 height 22
click at [1121, 390] on div "26" at bounding box center [1123, 394] width 38 height 22
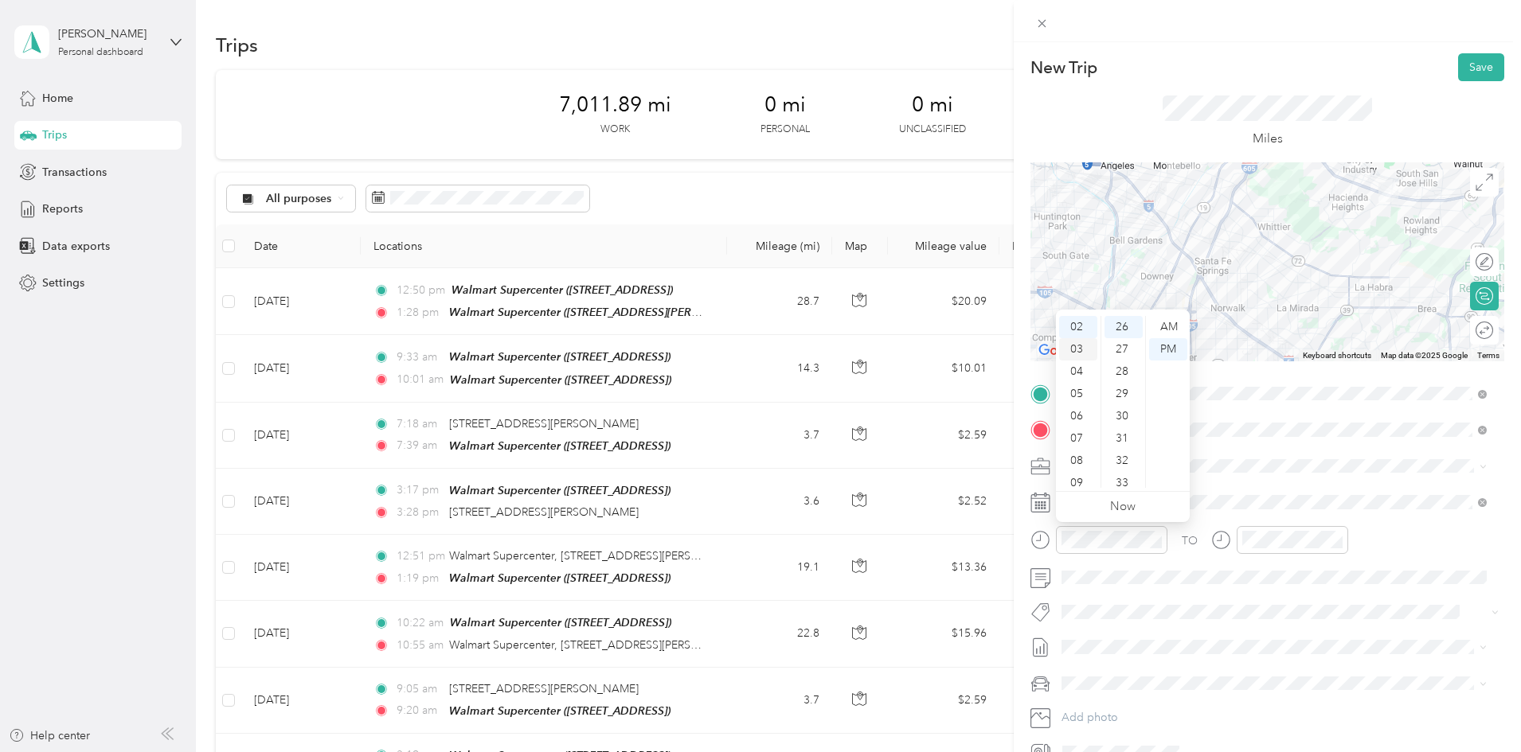
click at [1073, 345] on div "03" at bounding box center [1078, 349] width 38 height 22
click at [1129, 390] on div "04" at bounding box center [1123, 394] width 38 height 22
click at [1164, 353] on div "PM" at bounding box center [1168, 349] width 38 height 22
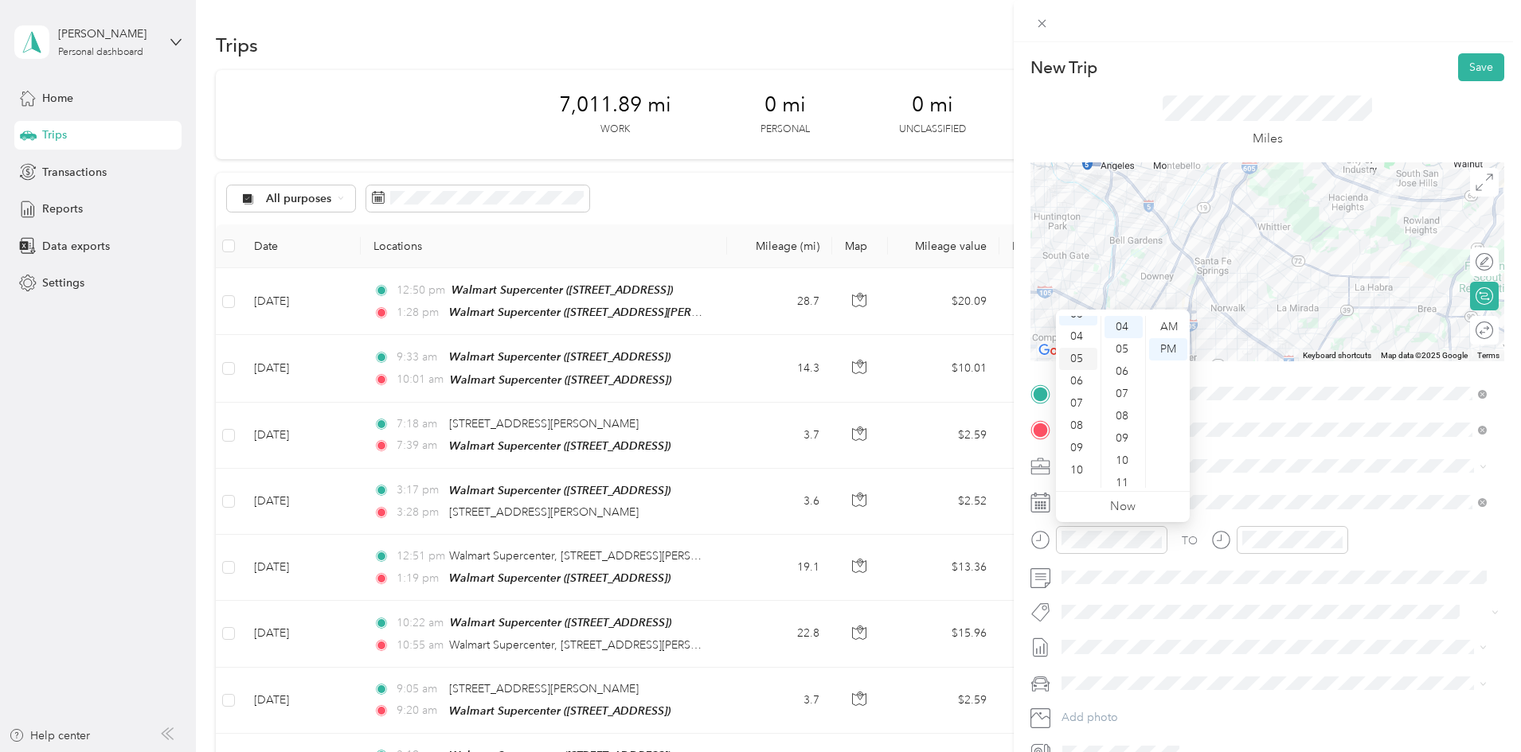
scroll to position [0, 0]
click at [1078, 370] on div "02" at bounding box center [1078, 372] width 38 height 22
click at [1123, 420] on div "26" at bounding box center [1123, 419] width 38 height 22
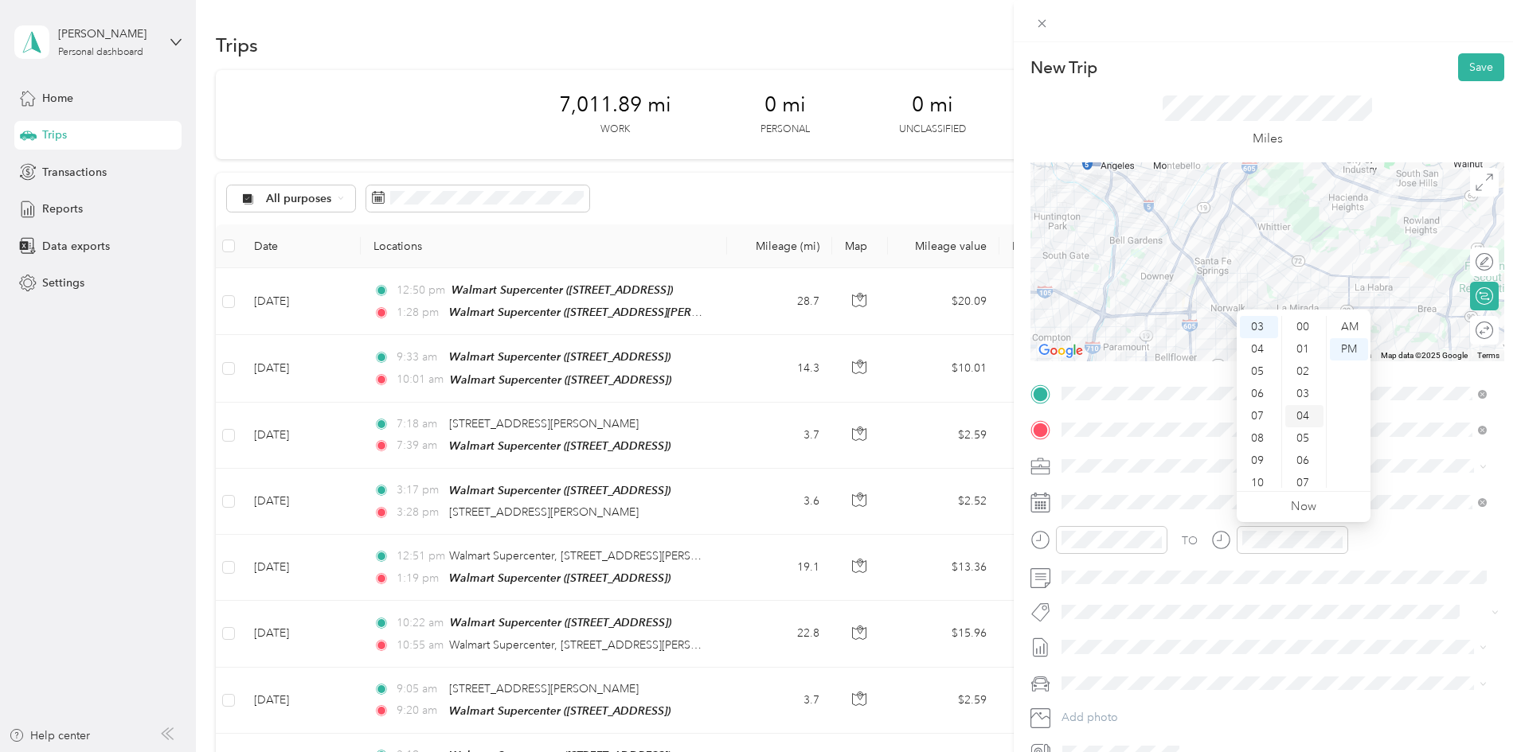
click at [1303, 416] on div "04" at bounding box center [1304, 416] width 38 height 22
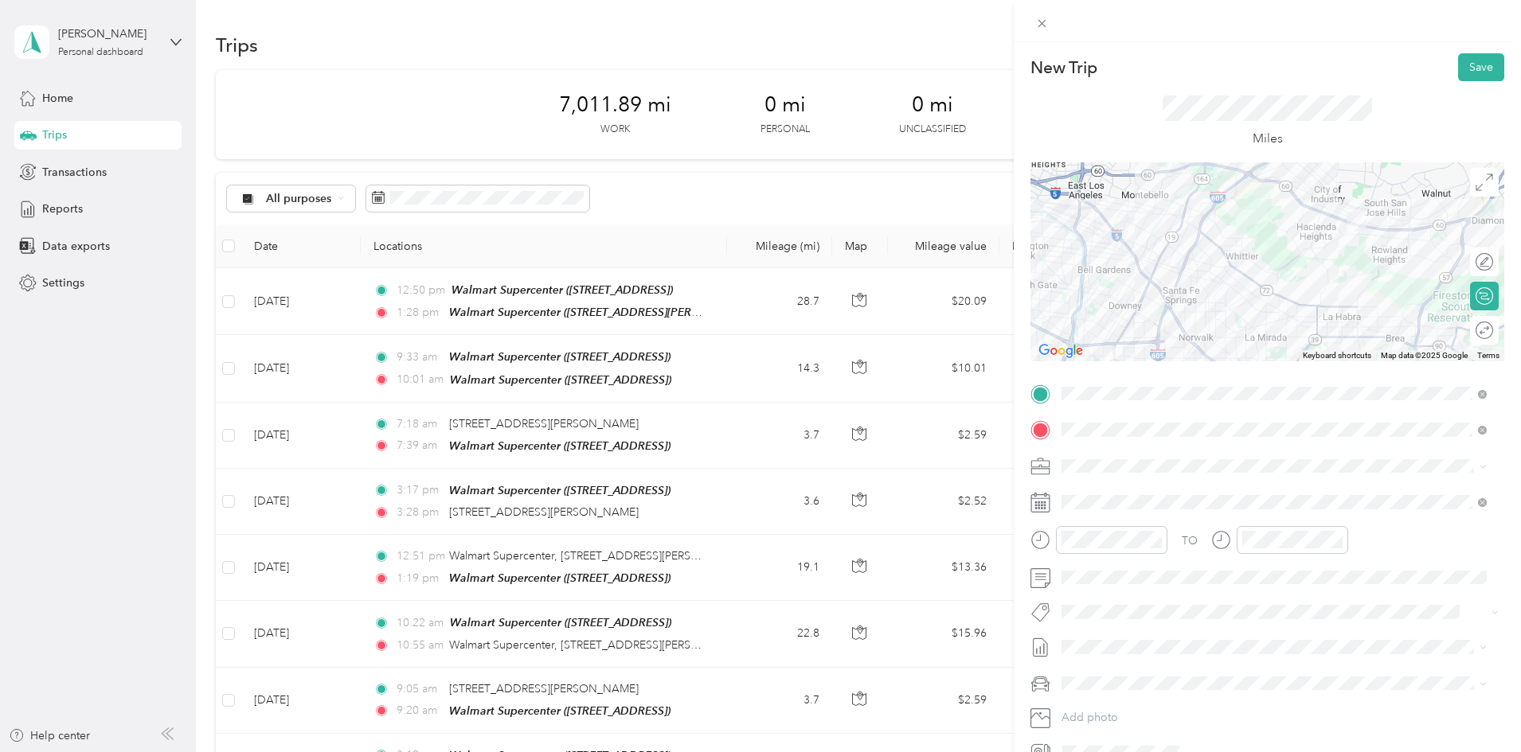
drag, startPoint x: 1237, startPoint y: 264, endPoint x: 1197, endPoint y: 300, distance: 53.0
click at [1197, 300] on div at bounding box center [1267, 261] width 474 height 199
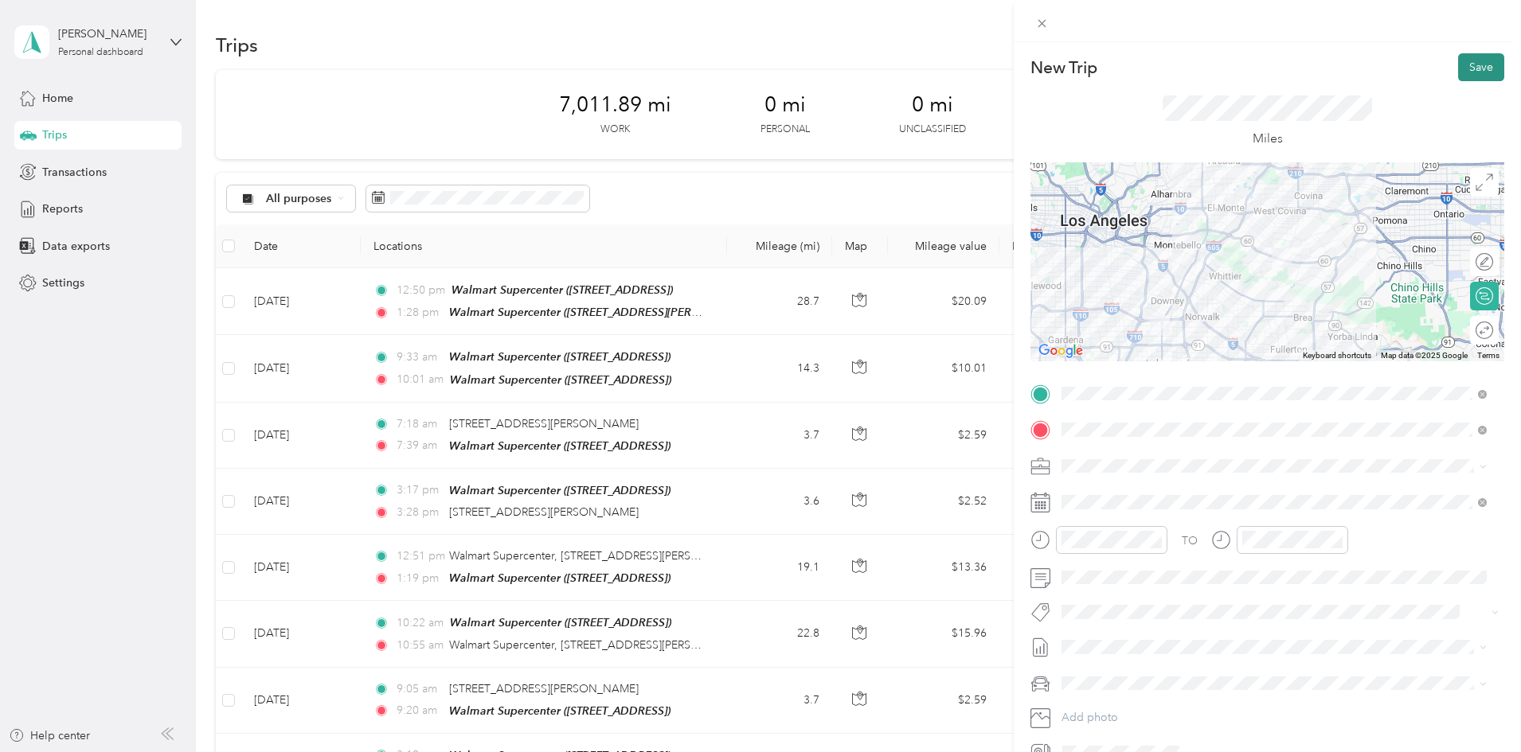
click at [1463, 72] on button "Save" at bounding box center [1481, 67] width 46 height 28
